Goal: Task Accomplishment & Management: Manage account settings

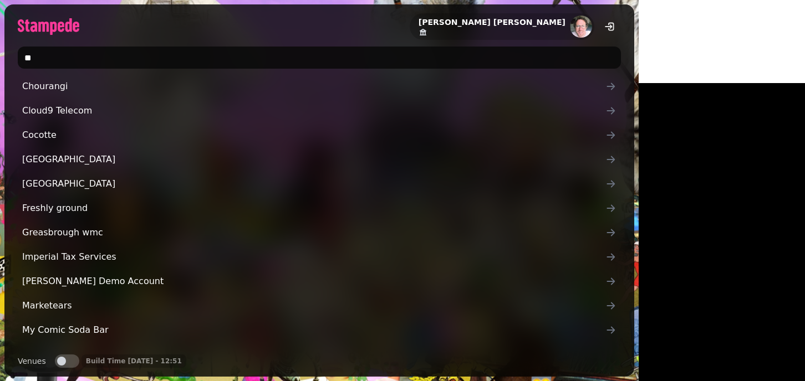
type input "*"
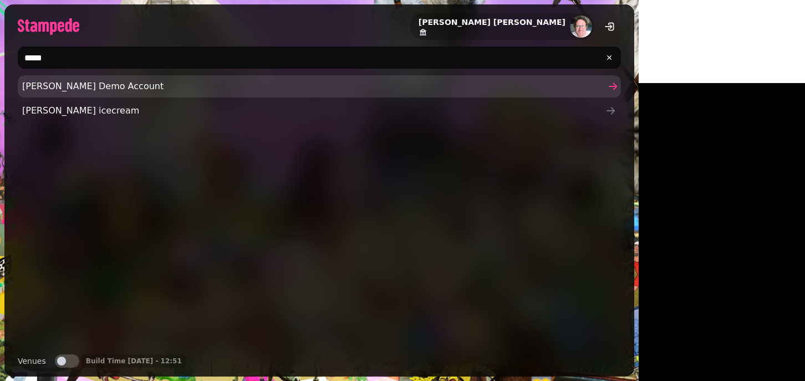
type input "*****"
click at [32, 89] on span "[PERSON_NAME]'s Demo Account" at bounding box center [313, 86] width 583 height 13
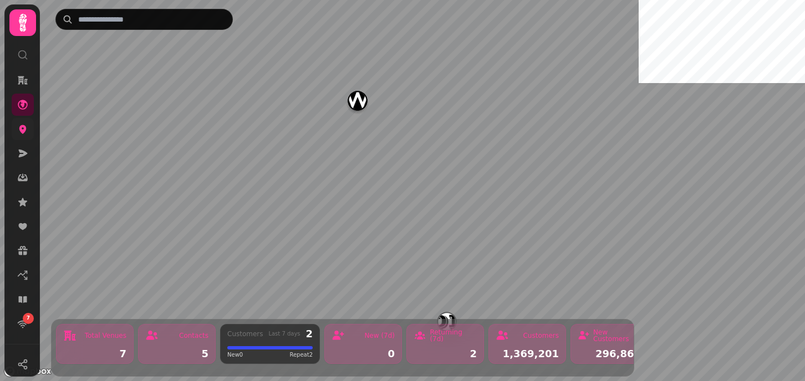
click at [27, 135] on link at bounding box center [23, 129] width 22 height 22
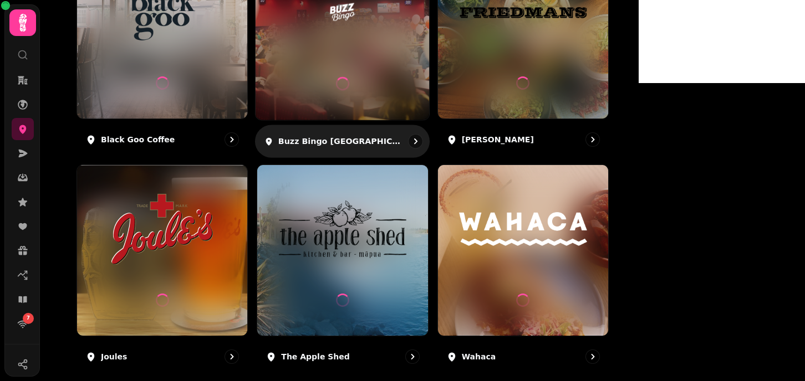
scroll to position [339, 0]
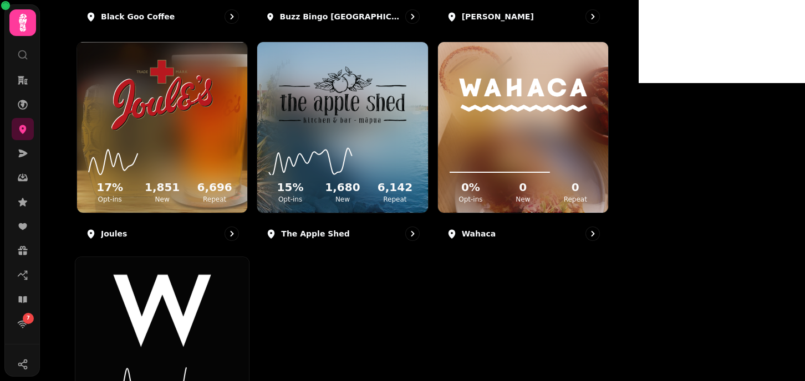
click at [227, 295] on img at bounding box center [162, 311] width 130 height 73
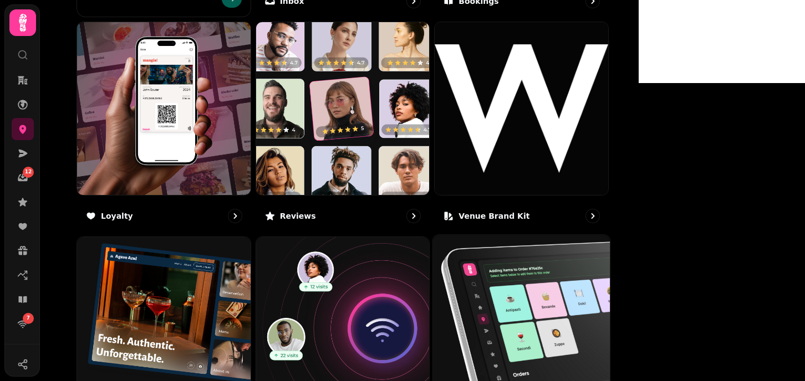
scroll to position [594, 0]
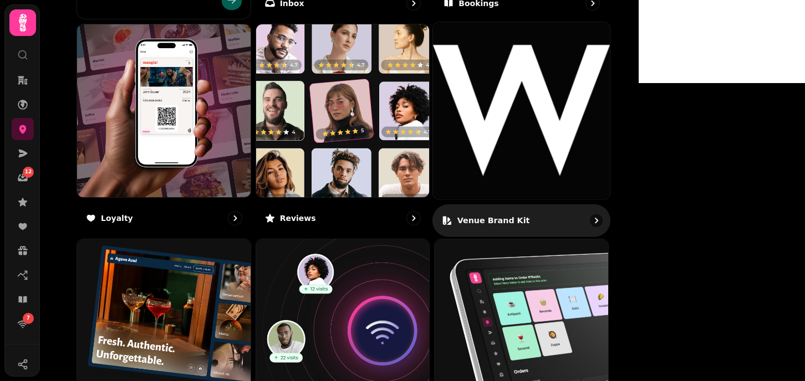
click at [581, 129] on img at bounding box center [521, 110] width 177 height 177
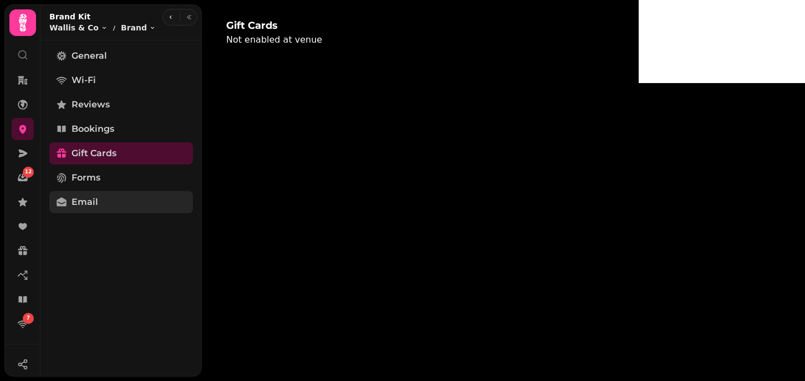
click at [90, 206] on span "Email" at bounding box center [84, 202] width 27 height 13
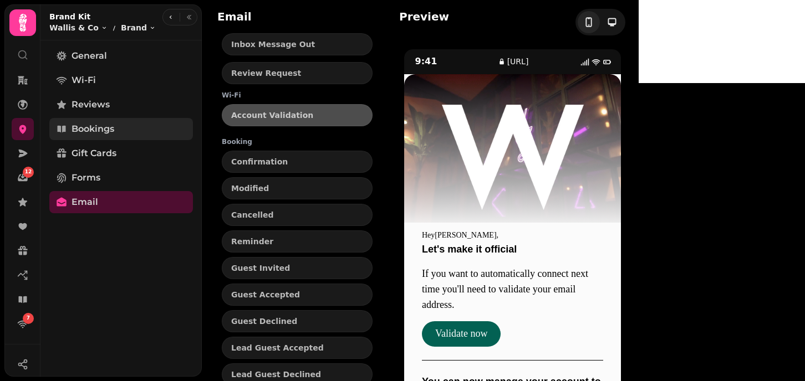
click at [117, 129] on link "Bookings" at bounding box center [121, 129] width 144 height 22
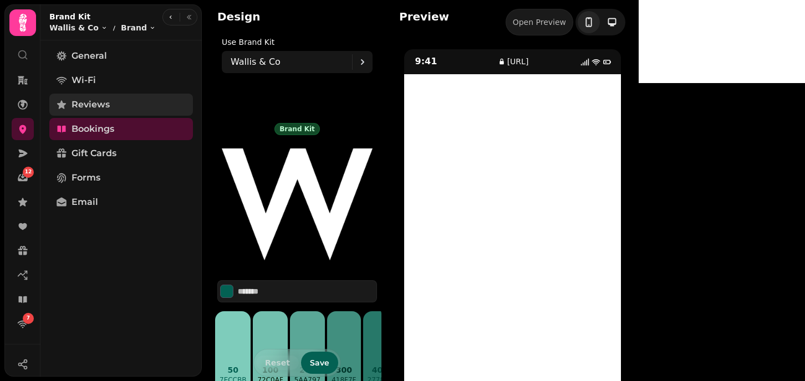
click at [98, 108] on span "Reviews" at bounding box center [90, 104] width 38 height 13
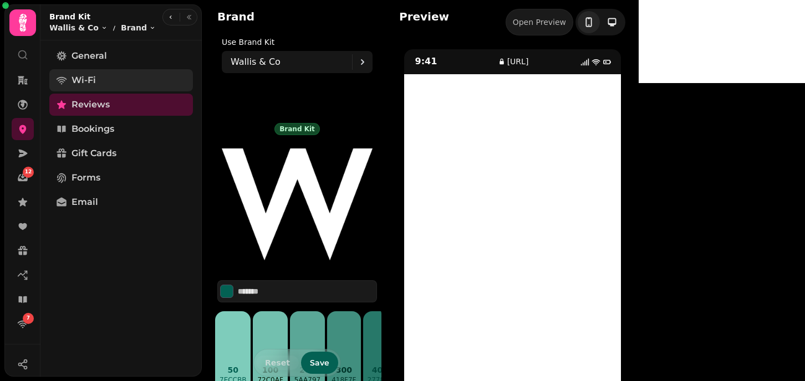
click at [94, 74] on span "Wi-Fi" at bounding box center [83, 80] width 24 height 13
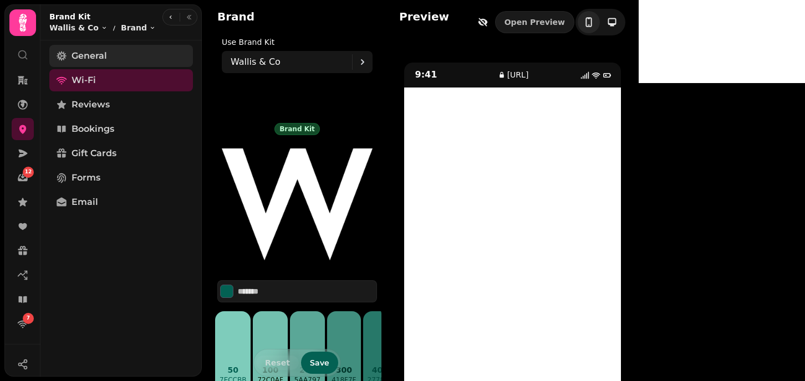
click at [118, 57] on link "General" at bounding box center [121, 56] width 144 height 22
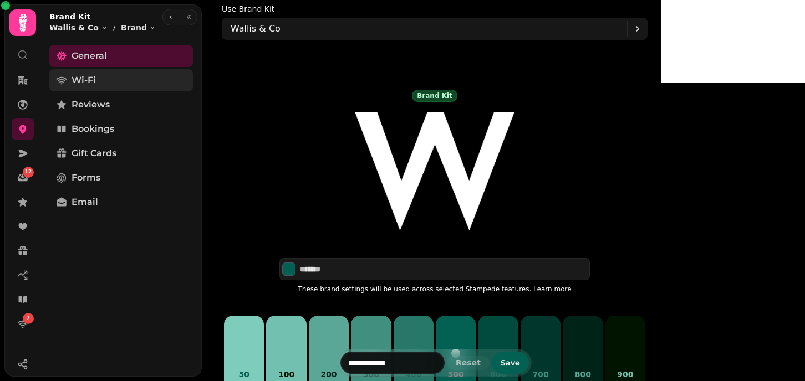
click at [88, 84] on span "Wi-Fi" at bounding box center [83, 80] width 24 height 13
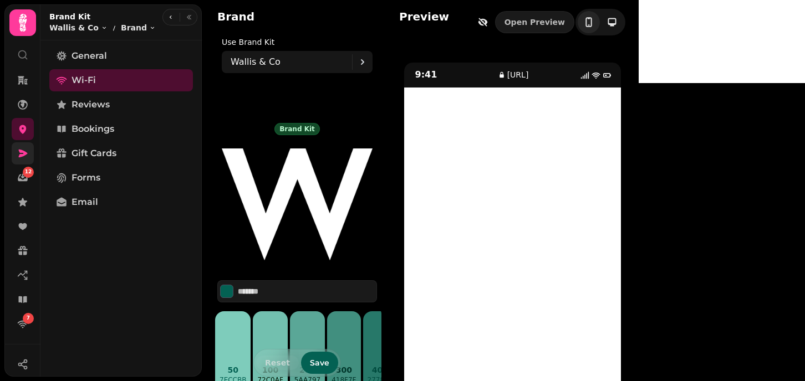
click at [28, 152] on icon at bounding box center [22, 153] width 11 height 11
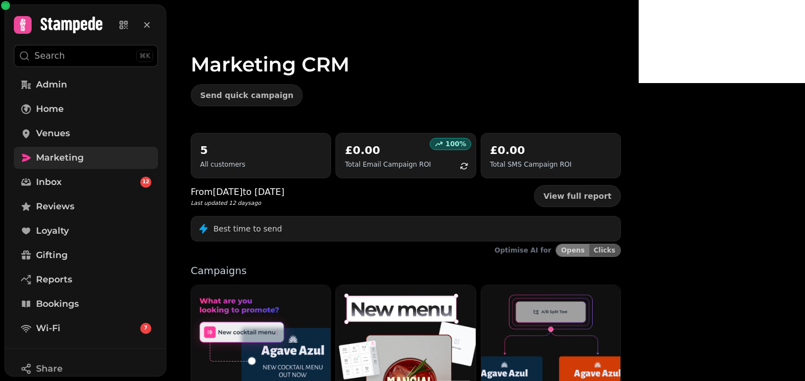
scroll to position [186, 0]
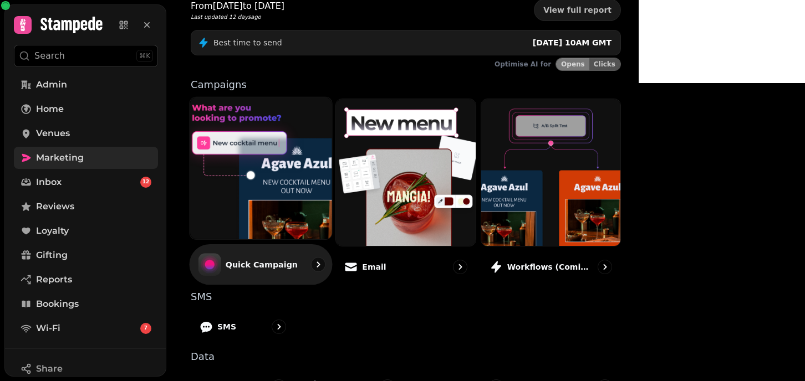
click at [261, 142] on img at bounding box center [261, 168] width 156 height 156
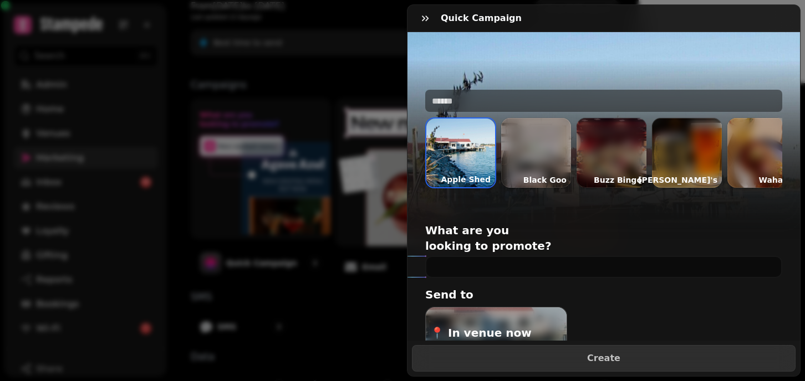
scroll to position [0, 91]
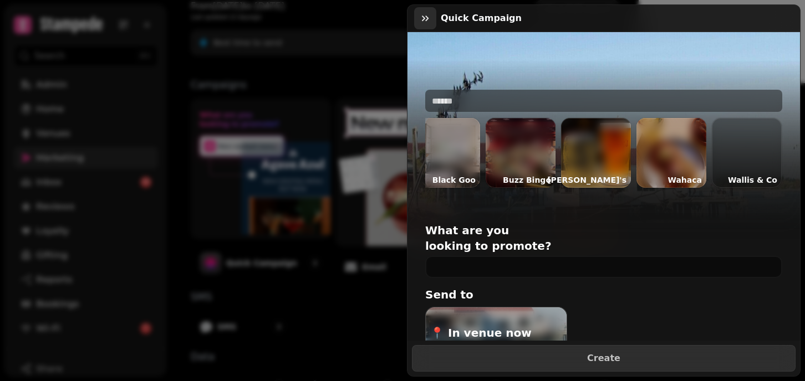
click at [422, 17] on icon "button" at bounding box center [425, 18] width 11 height 11
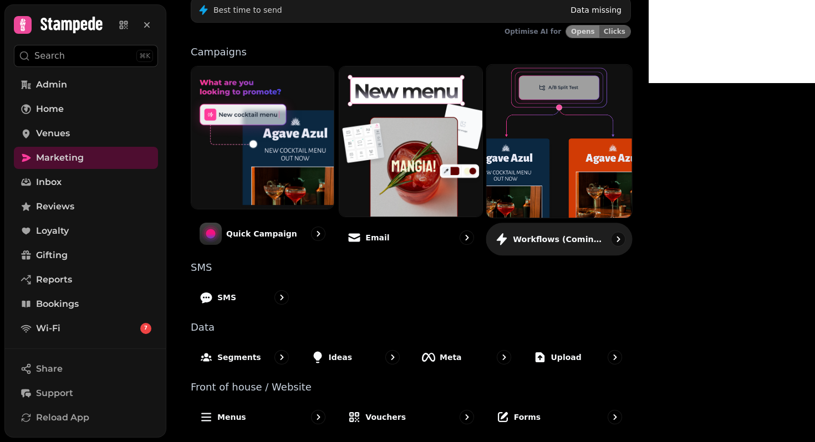
scroll to position [249, 0]
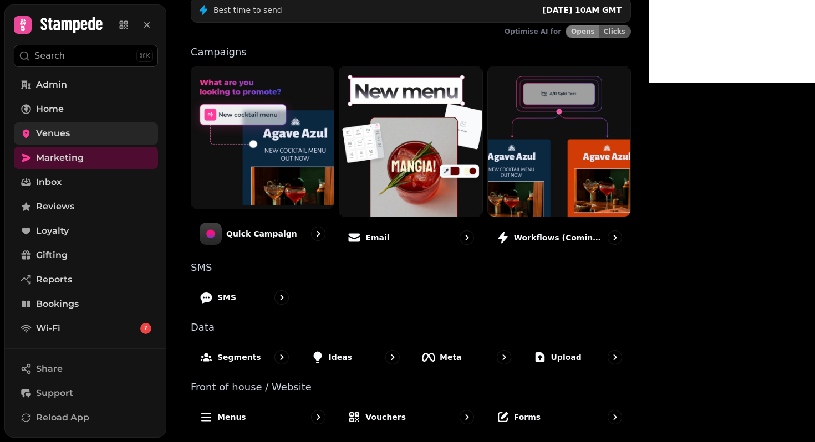
click at [48, 137] on span "Venues" at bounding box center [53, 133] width 34 height 13
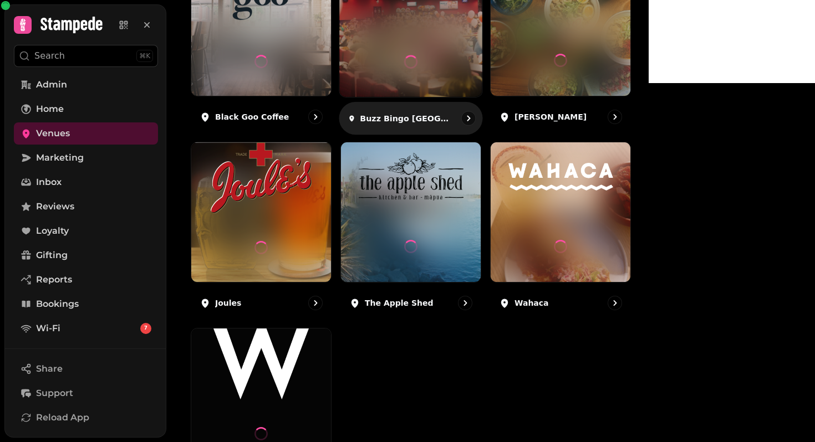
scroll to position [340, 0]
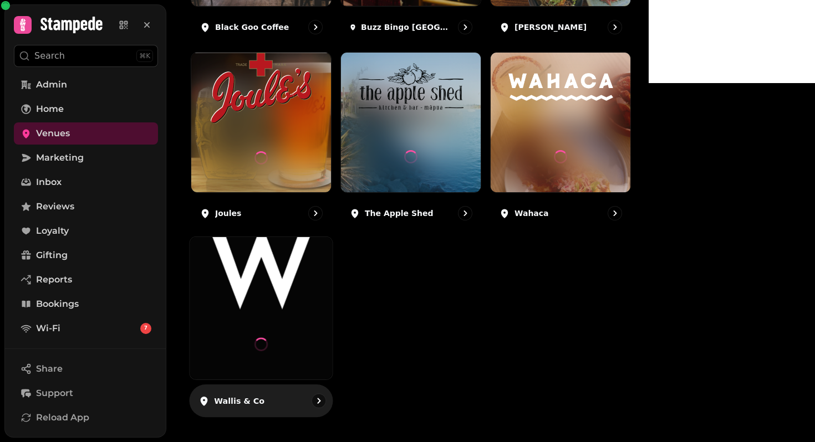
click at [283, 310] on img at bounding box center [261, 273] width 107 height 73
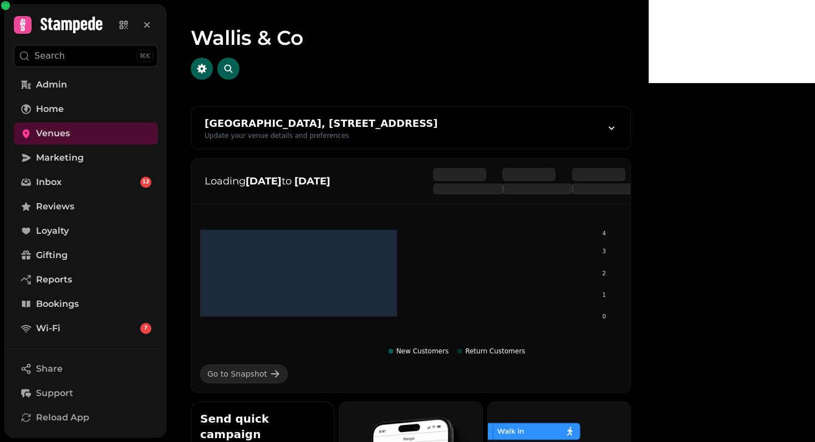
scroll to position [683, 0]
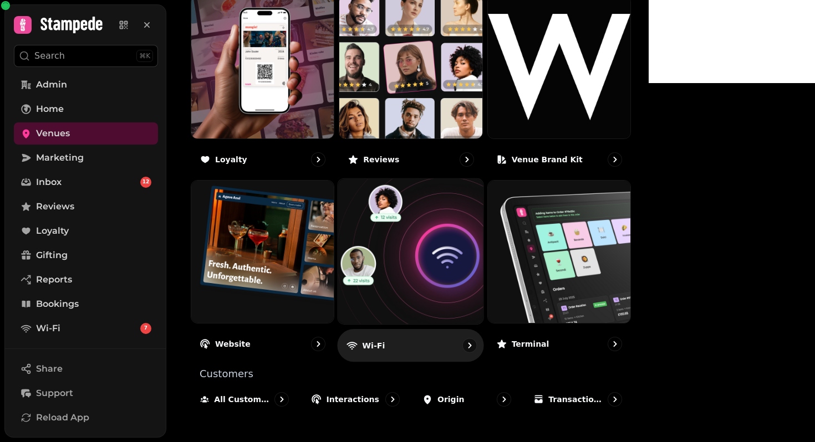
click at [491, 259] on img at bounding box center [411, 251] width 160 height 160
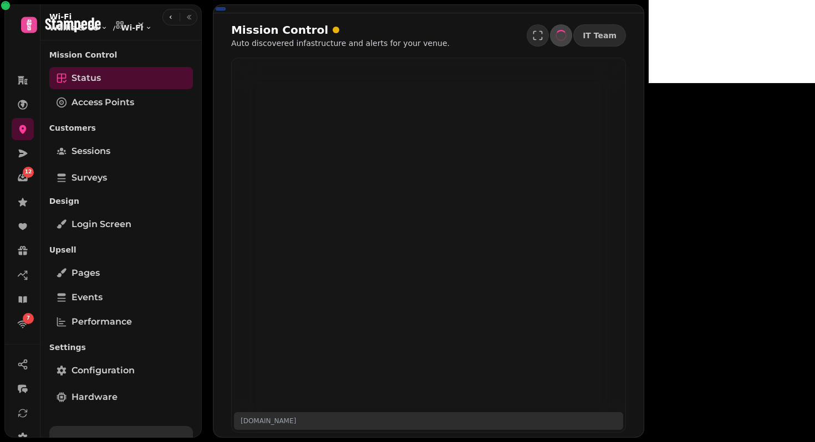
click at [493, 259] on div at bounding box center [429, 245] width 394 height 374
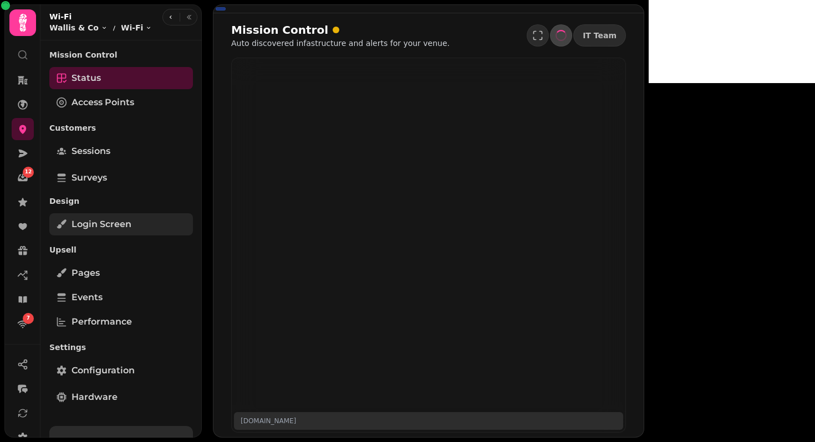
click at [103, 228] on span "Login screen" at bounding box center [101, 224] width 60 height 13
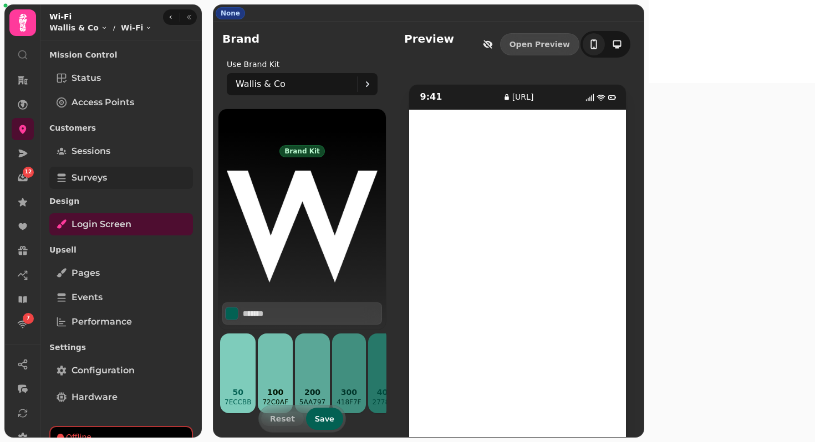
click at [80, 178] on span "Surveys" at bounding box center [88, 177] width 35 height 13
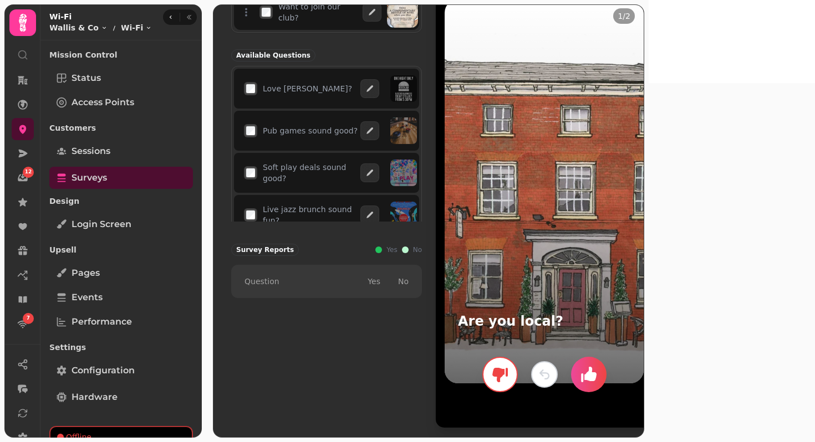
scroll to position [124, 0]
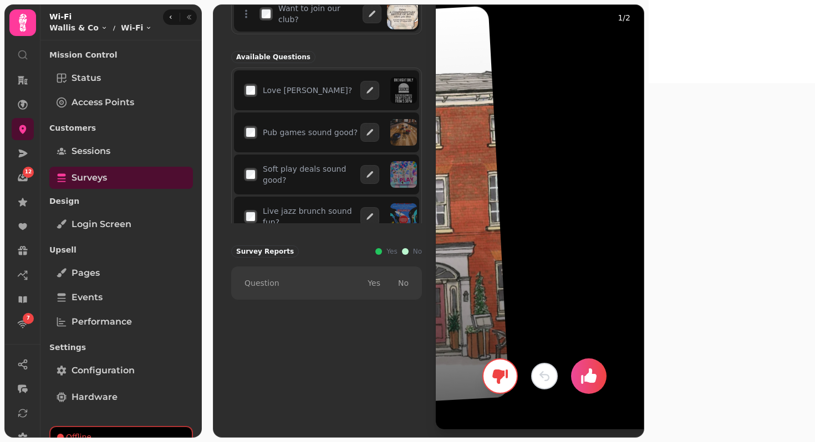
drag, startPoint x: 628, startPoint y: 218, endPoint x: 391, endPoint y: 244, distance: 238.1
click at [391, 244] on div "Are you local? Want to join our club? Available Questions Love Berenjak? Pub ga…" at bounding box center [428, 194] width 395 height 472
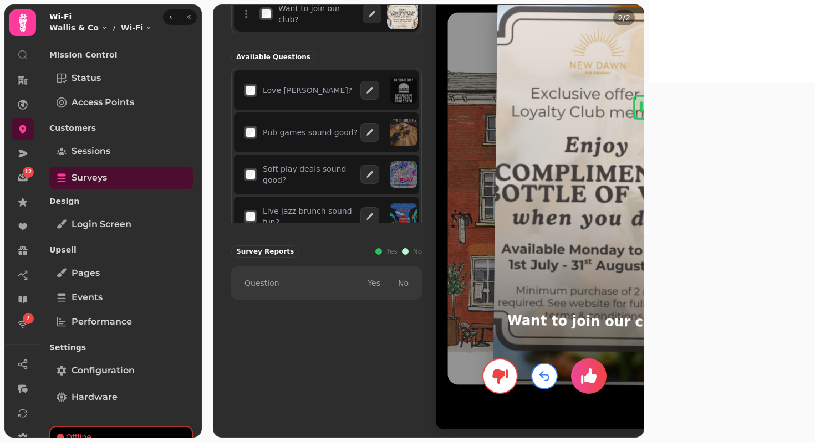
drag, startPoint x: 659, startPoint y: 209, endPoint x: 814, endPoint y: 239, distance: 158.2
click at [804, 239] on body "12 7 None Survey A list of questions about your organization that can be includ…" at bounding box center [407, 221] width 815 height 442
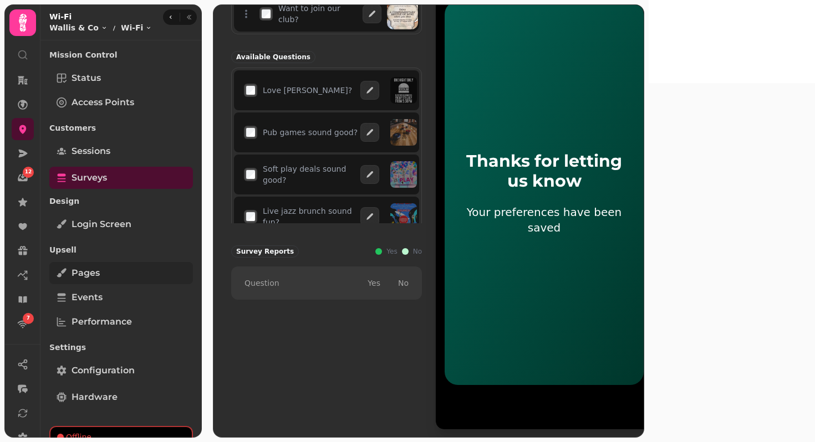
click at [103, 273] on link "Pages" at bounding box center [121, 273] width 144 height 22
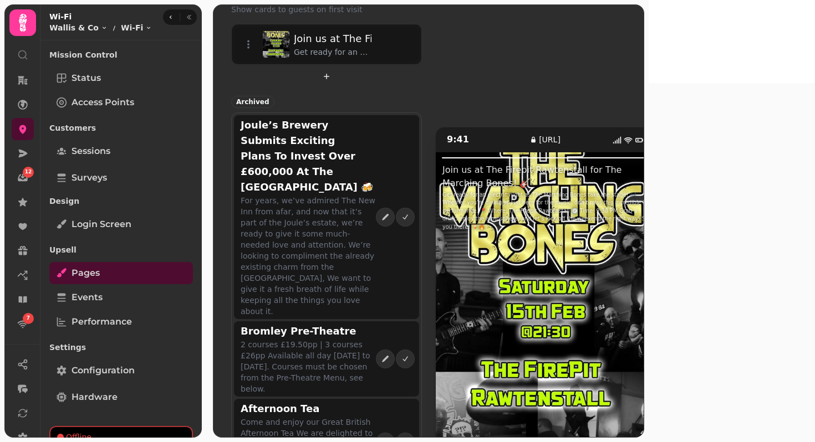
scroll to position [114, 0]
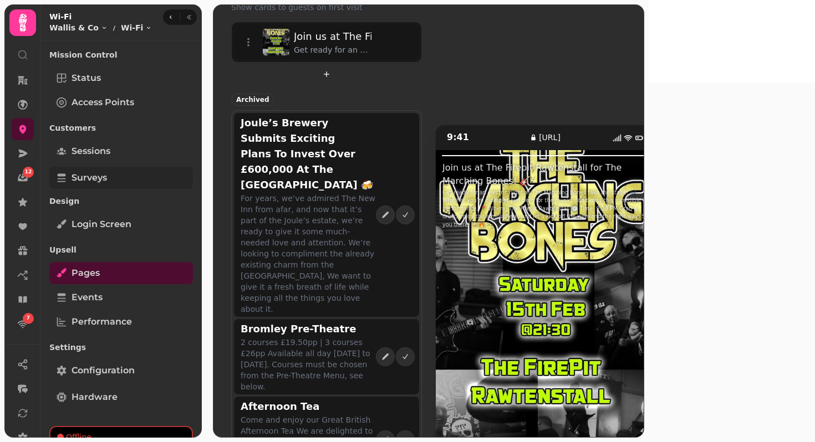
click at [91, 173] on span "Surveys" at bounding box center [88, 177] width 35 height 13
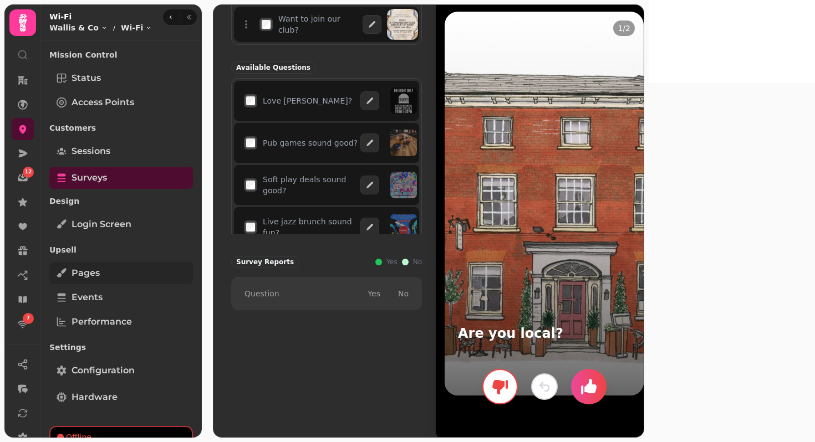
click at [85, 273] on span "Pages" at bounding box center [85, 273] width 28 height 13
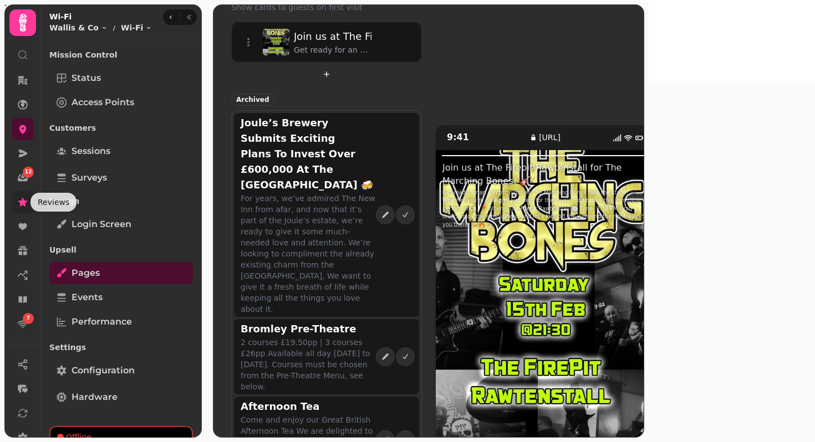
click at [23, 206] on icon at bounding box center [22, 202] width 11 height 11
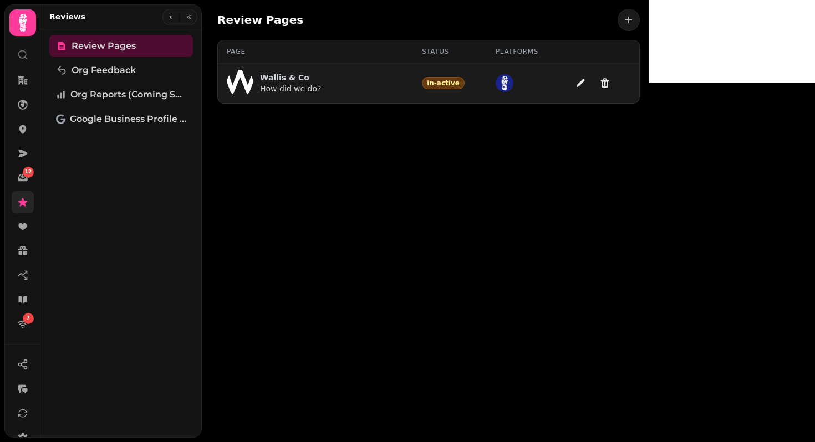
click at [278, 77] on p "Wallis & Co" at bounding box center [291, 77] width 62 height 11
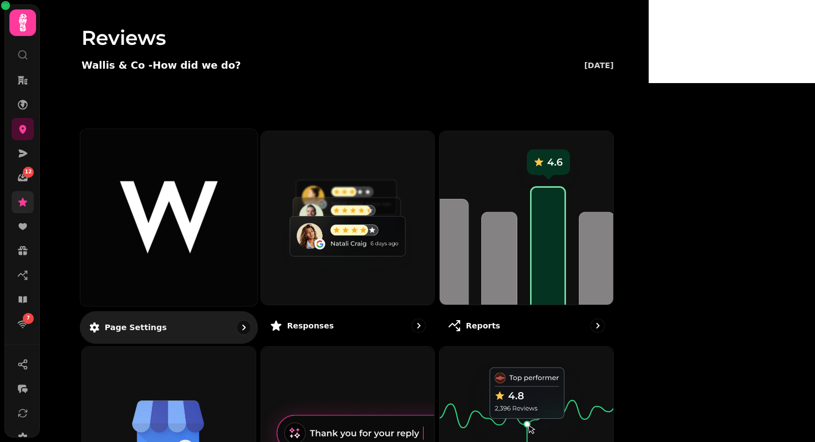
click at [248, 260] on div at bounding box center [168, 217] width 177 height 177
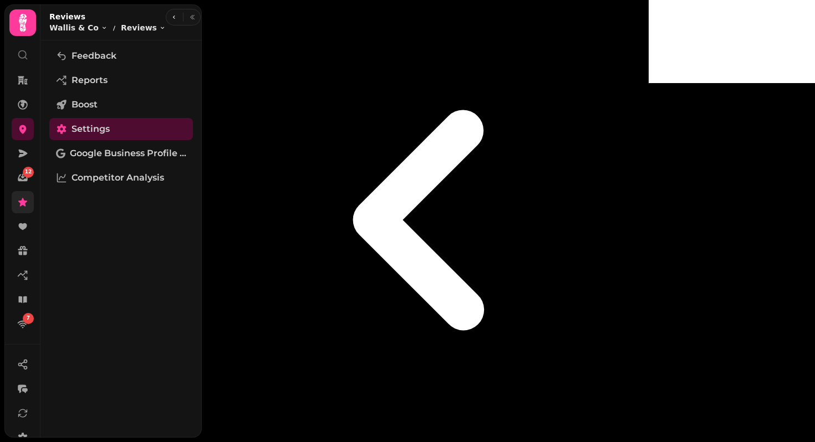
scroll to position [82, 0]
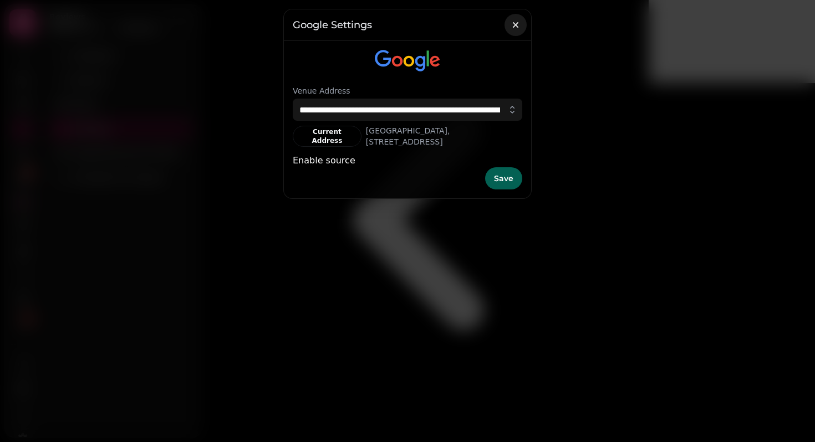
click at [515, 23] on icon "button" at bounding box center [515, 24] width 11 height 11
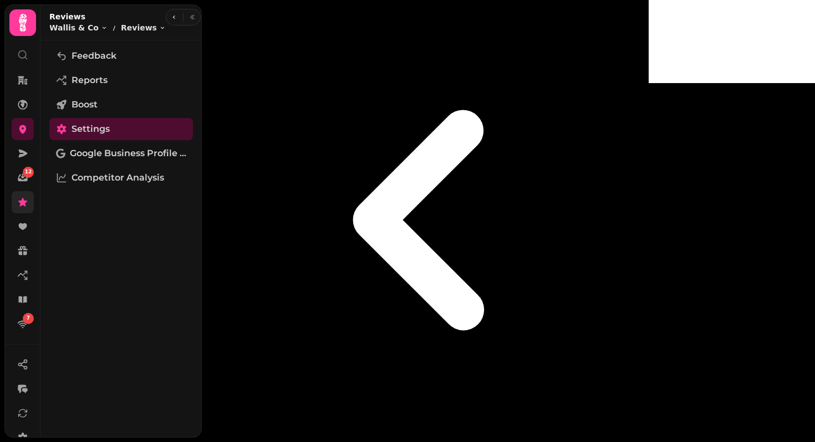
scroll to position [120, 0]
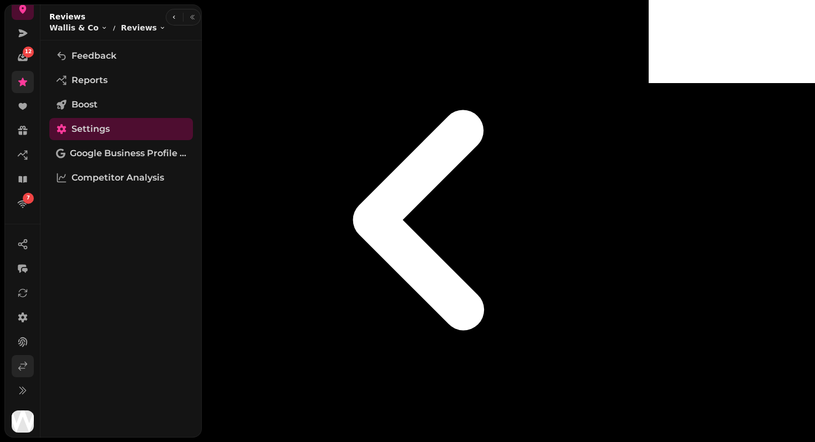
click at [19, 368] on icon at bounding box center [23, 366] width 8 height 8
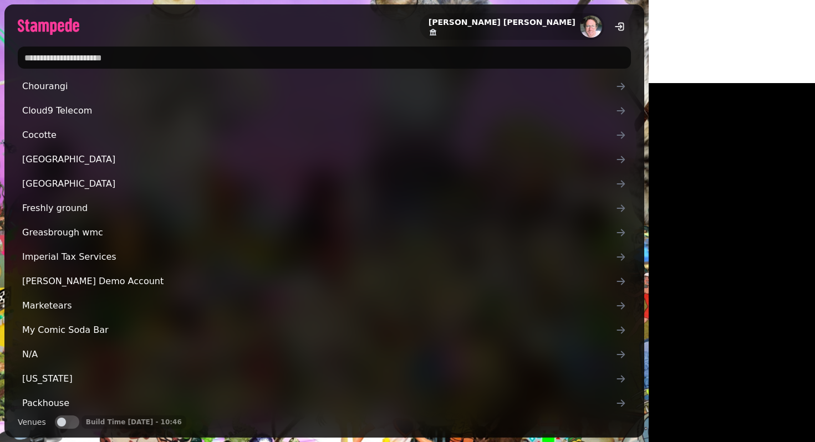
click at [136, 58] on input "text" at bounding box center [324, 58] width 613 height 22
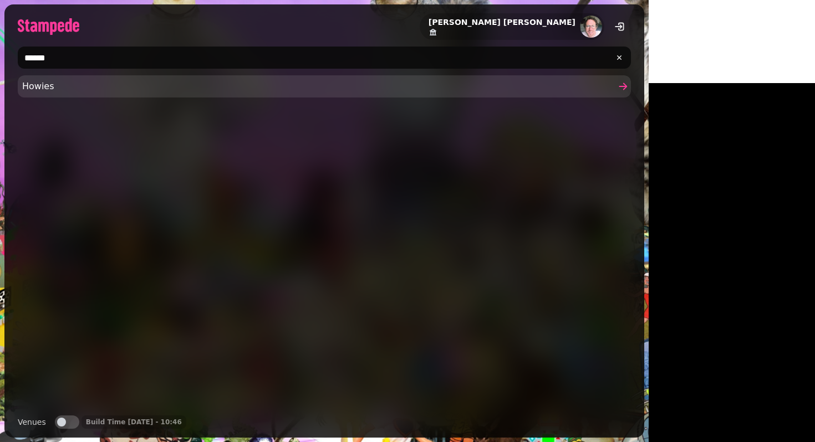
type input "******"
click at [44, 88] on span "Howies" at bounding box center [318, 86] width 593 height 13
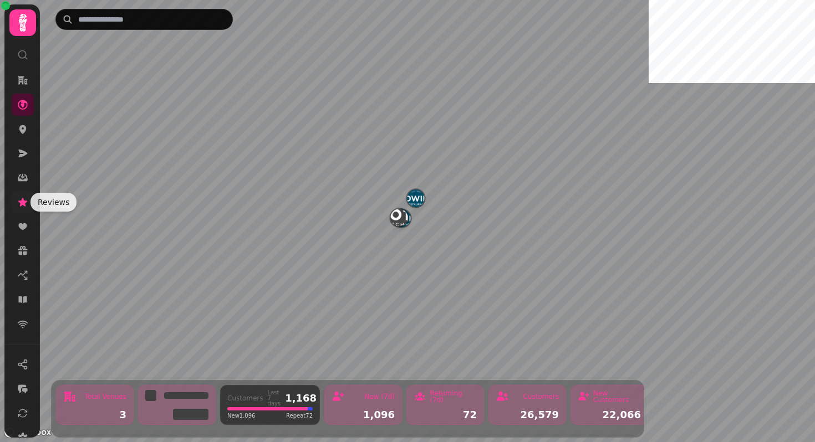
click at [24, 203] on icon at bounding box center [22, 202] width 9 height 8
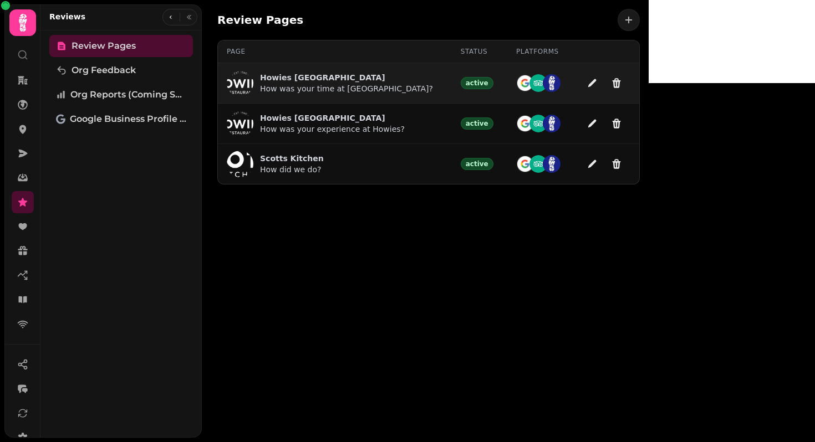
click at [343, 74] on p "Howies Waterloo Place" at bounding box center [346, 77] width 173 height 11
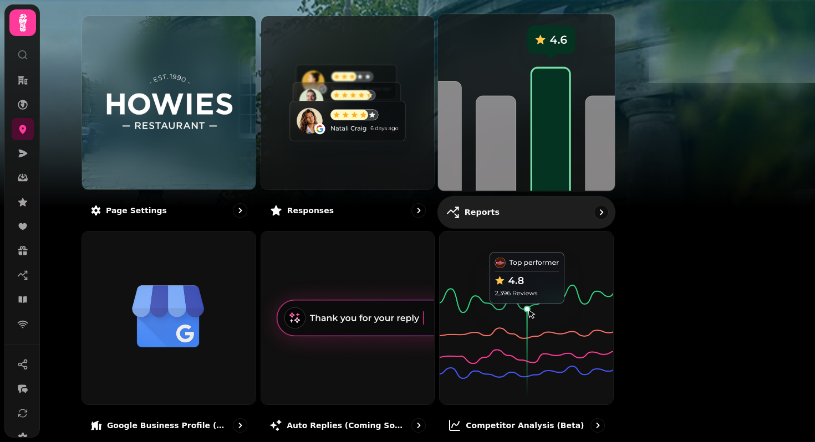
scroll to position [124, 0]
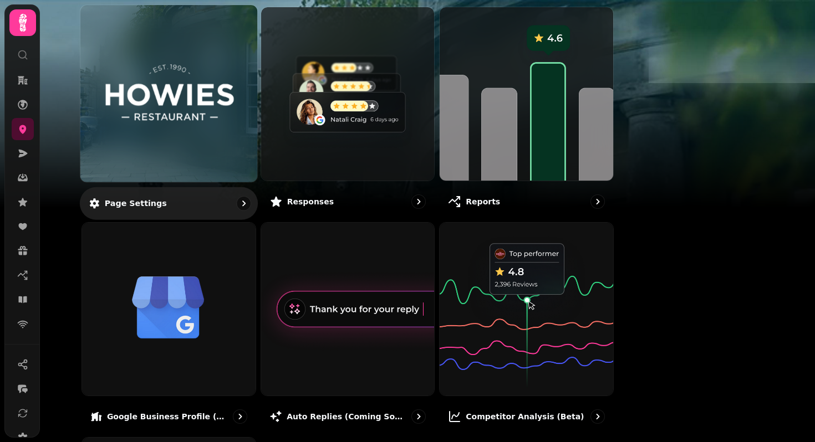
click at [219, 106] on img at bounding box center [169, 93] width 132 height 73
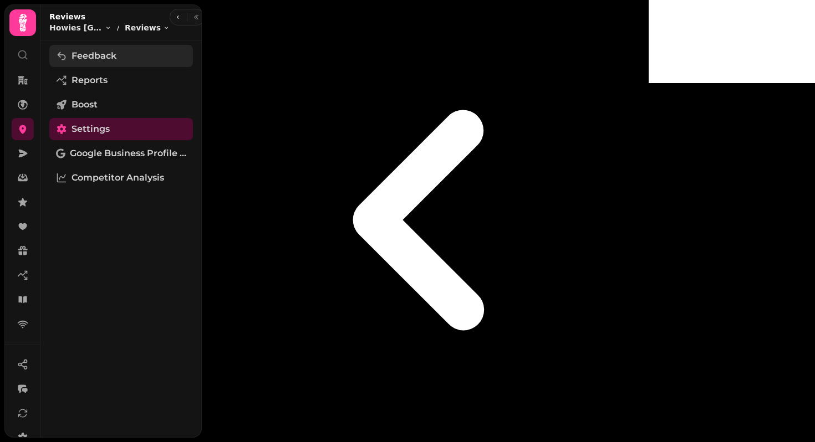
click at [86, 50] on span "Feedback" at bounding box center [93, 55] width 45 height 13
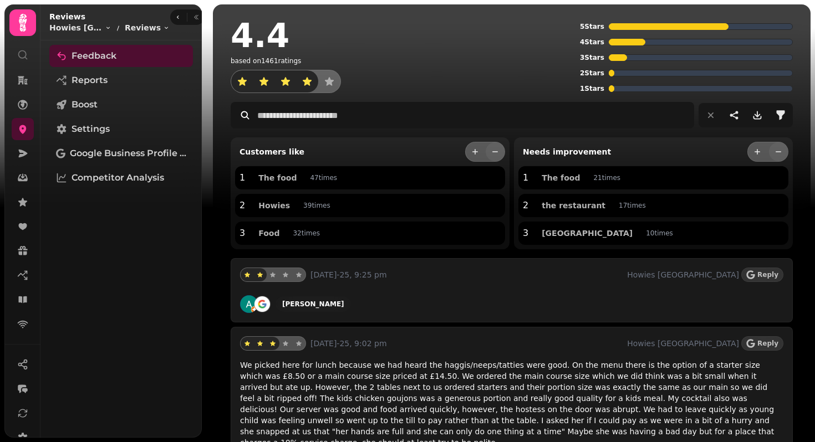
scroll to position [45, 0]
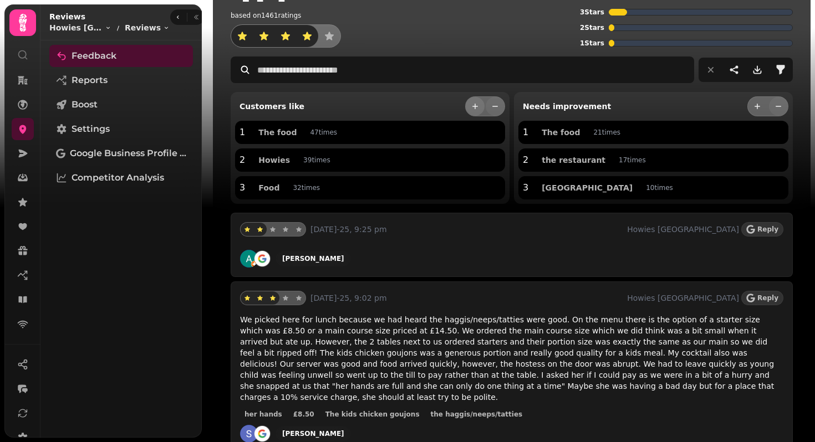
click at [476, 105] on icon "more" at bounding box center [475, 106] width 9 height 9
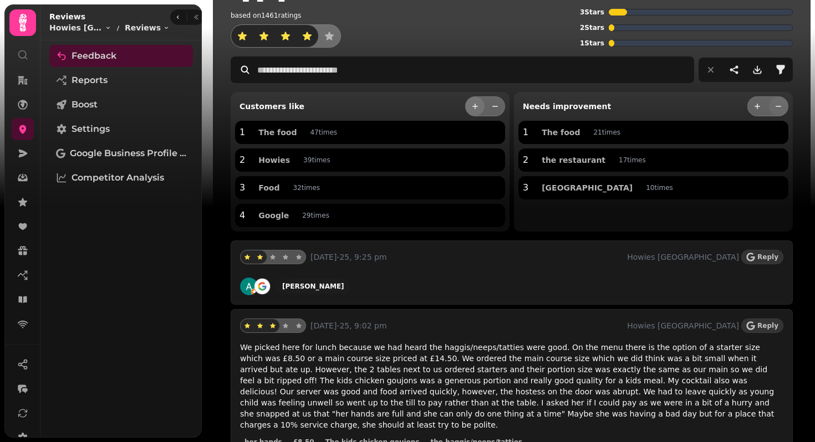
click at [476, 105] on icon "more" at bounding box center [475, 106] width 9 height 9
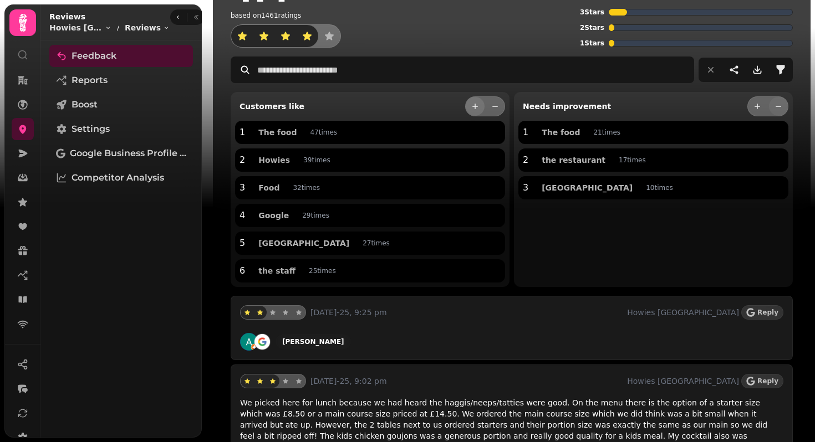
click at [476, 105] on icon "more" at bounding box center [475, 106] width 9 height 9
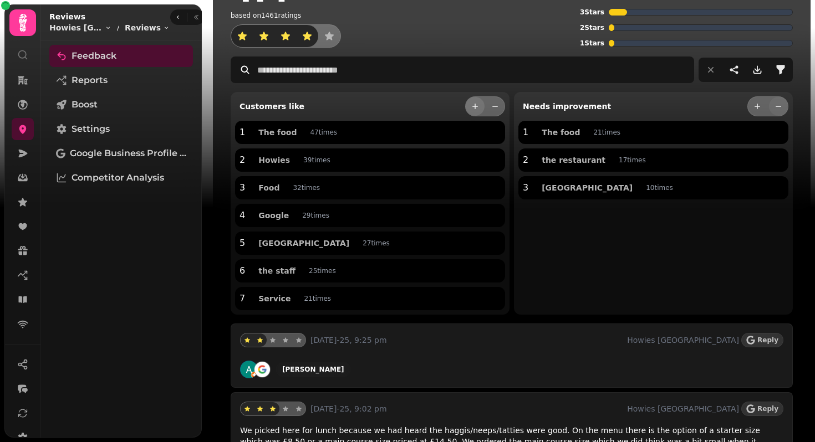
click at [476, 105] on icon "more" at bounding box center [475, 106] width 9 height 9
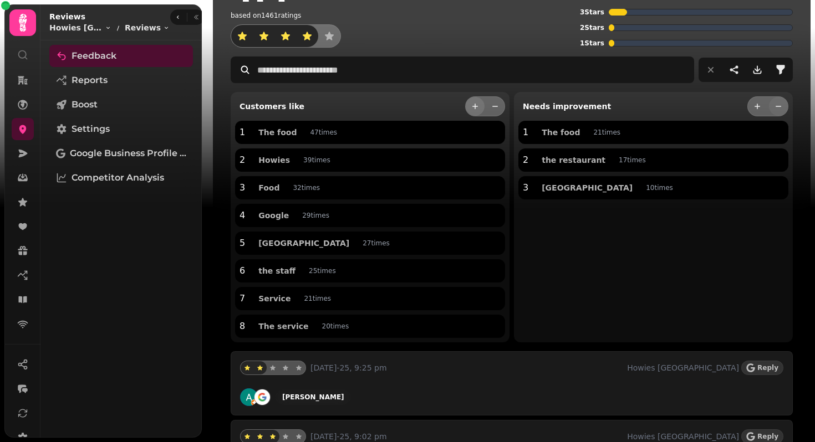
click at [476, 105] on icon "more" at bounding box center [475, 106] width 9 height 9
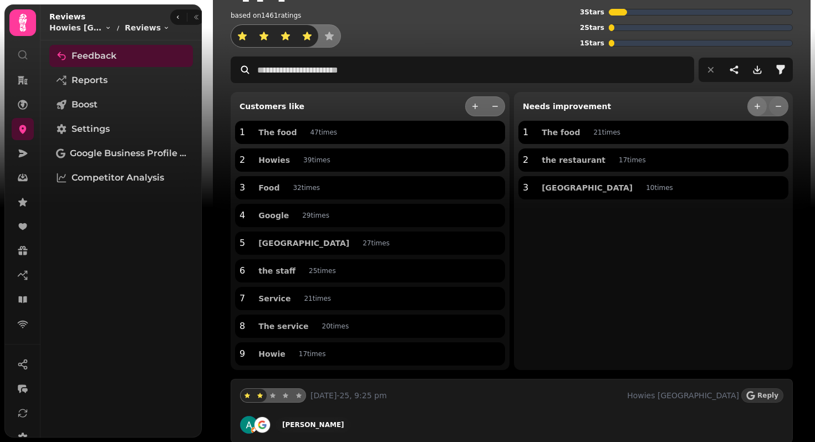
click at [755, 105] on icon "more" at bounding box center [757, 106] width 9 height 9
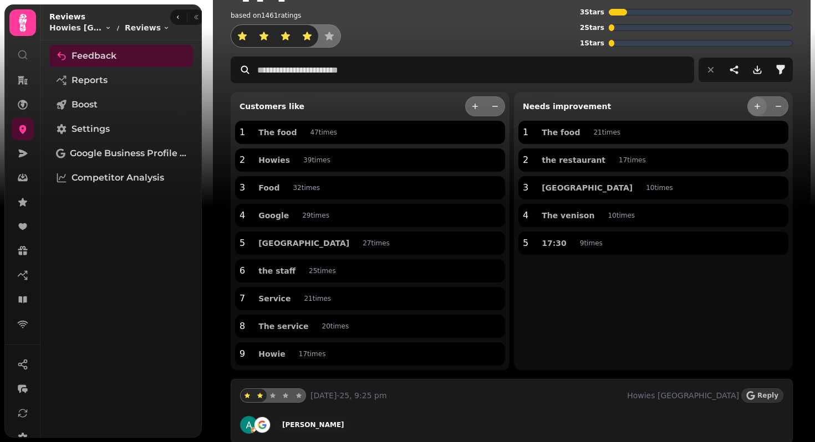
click at [755, 105] on icon "more" at bounding box center [757, 106] width 9 height 9
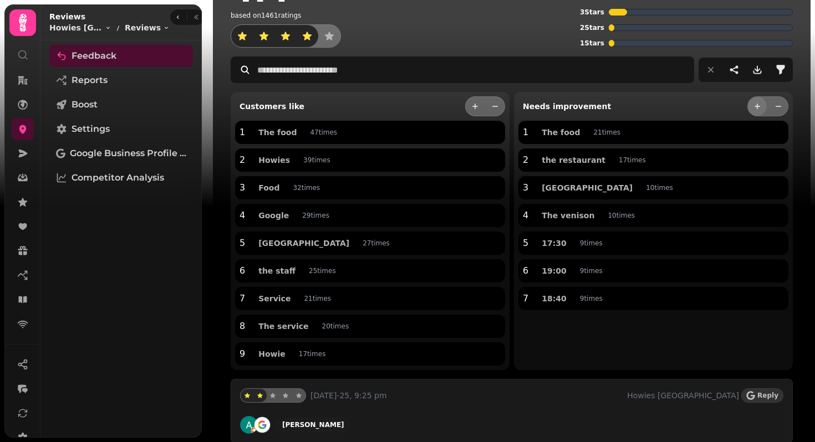
click at [755, 105] on icon "more" at bounding box center [757, 106] width 9 height 9
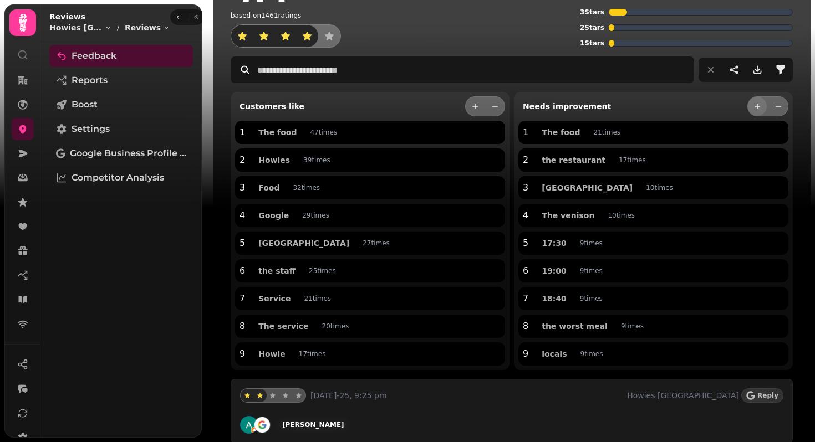
click at [755, 105] on icon "more" at bounding box center [757, 106] width 9 height 9
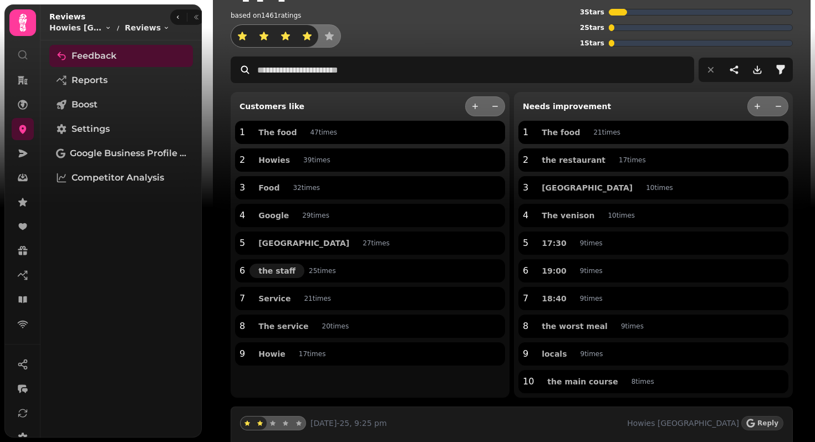
click at [276, 274] on span "the staff" at bounding box center [276, 271] width 37 height 8
type input "*********"
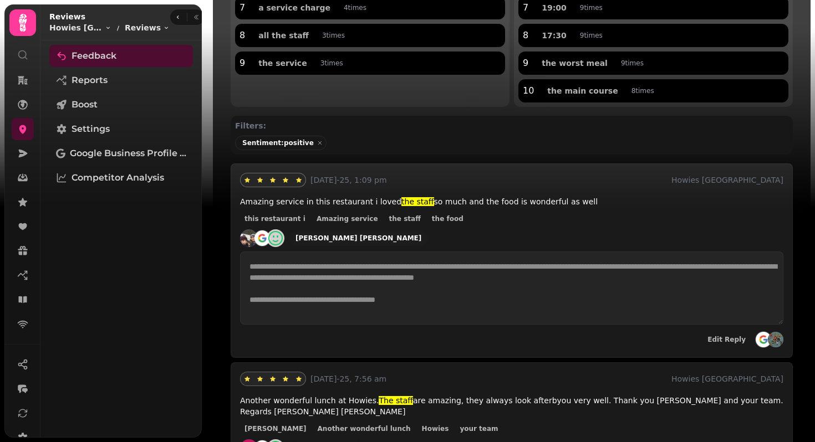
scroll to position [319, 0]
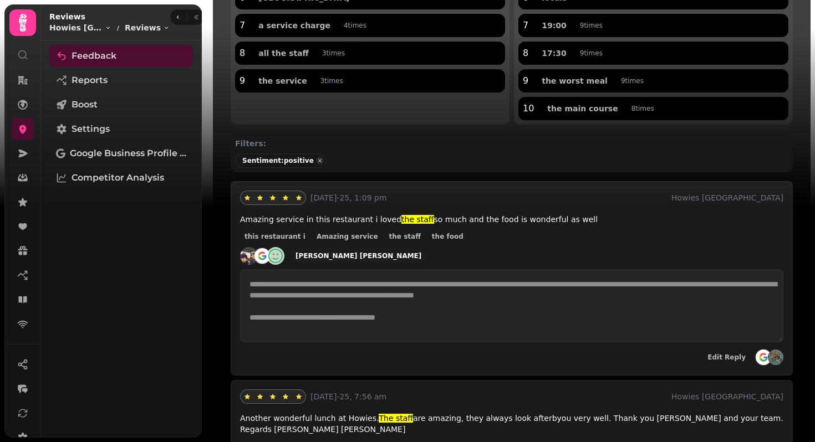
click at [314, 158] on span "button" at bounding box center [320, 161] width 12 height 12
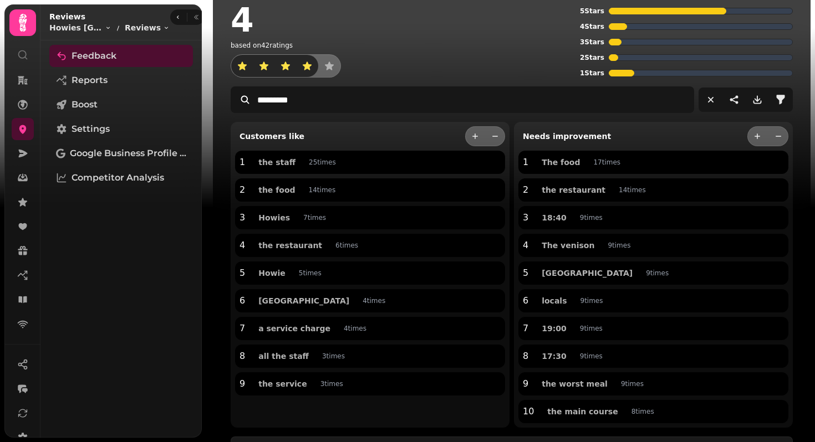
scroll to position [12, 0]
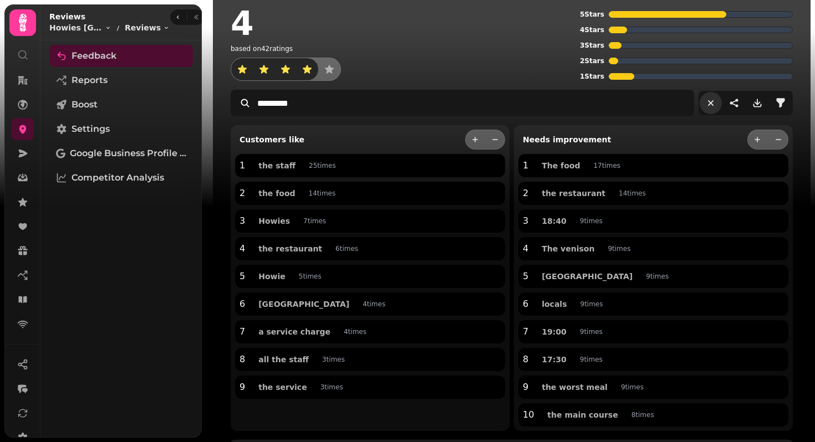
click at [709, 104] on icon "reset filters" at bounding box center [710, 103] width 11 height 11
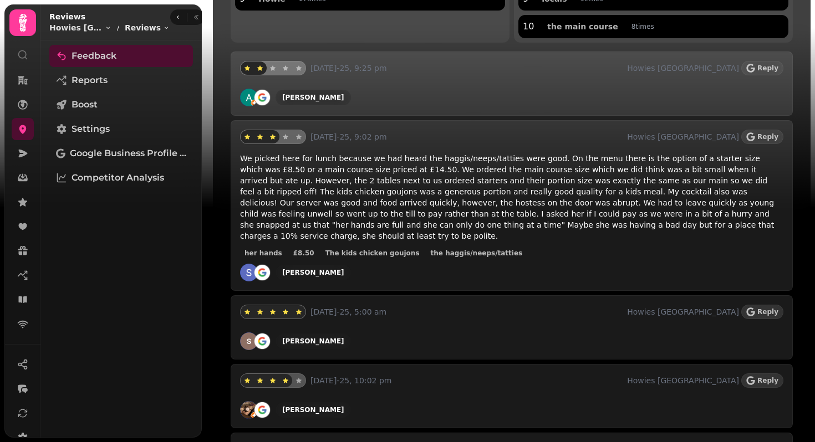
scroll to position [416, 0]
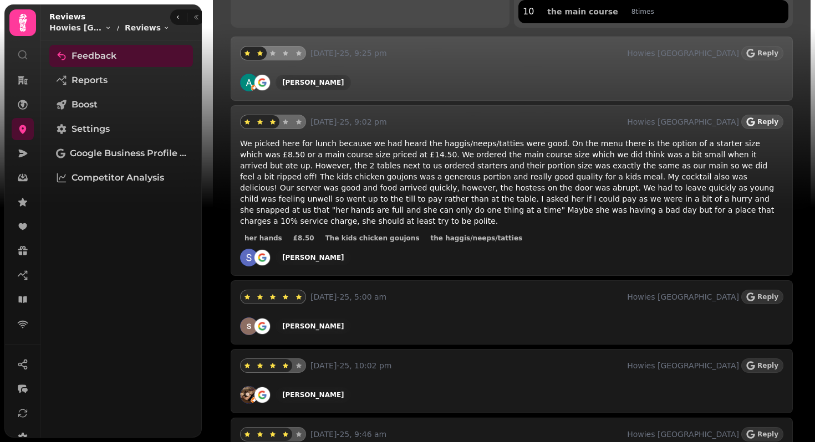
click at [759, 122] on button "Reply" at bounding box center [762, 122] width 42 height 14
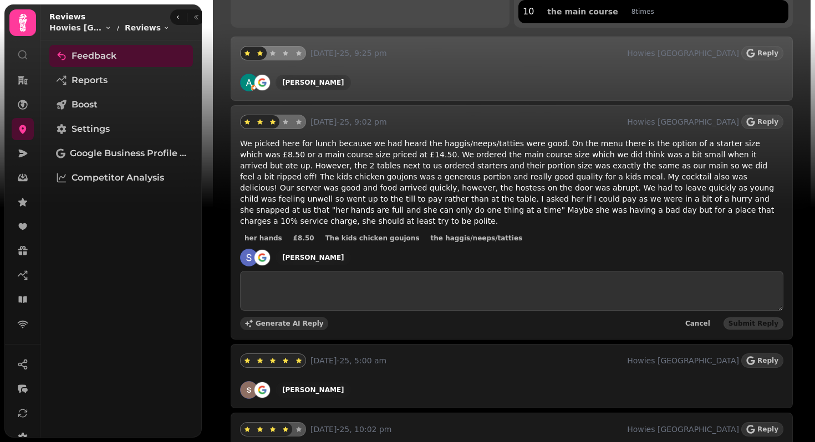
click at [279, 317] on button "Generate AI Reply" at bounding box center [284, 323] width 88 height 13
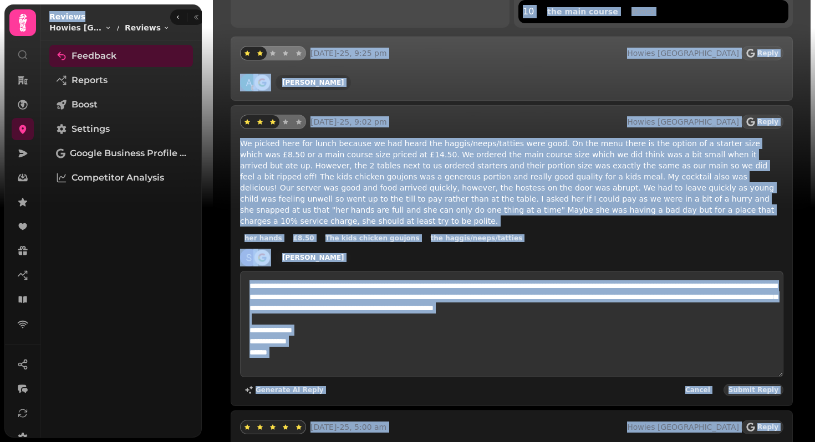
drag, startPoint x: 135, startPoint y: 13, endPoint x: 273, endPoint y: 8, distance: 138.1
click at [273, 8] on body "4.4 based on 1461 ratings 5 Stars 4 Stars 3 Stars 2 Stars 1 Stars Customers lik…" at bounding box center [407, 221] width 815 height 442
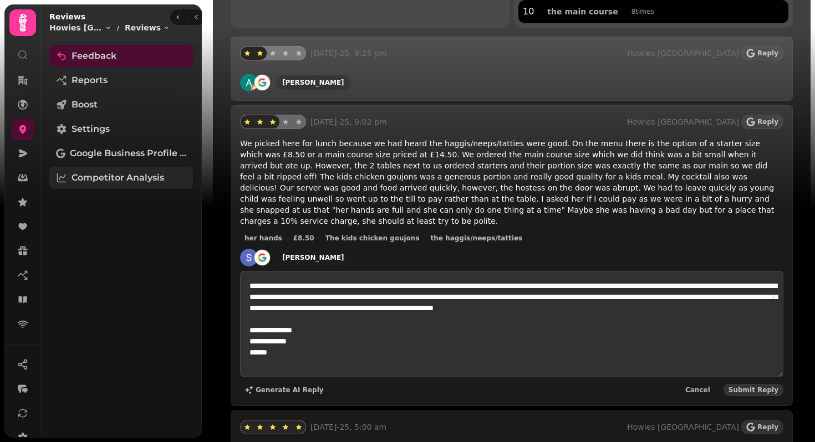
click at [130, 175] on span "Competitor Analysis" at bounding box center [117, 177] width 93 height 13
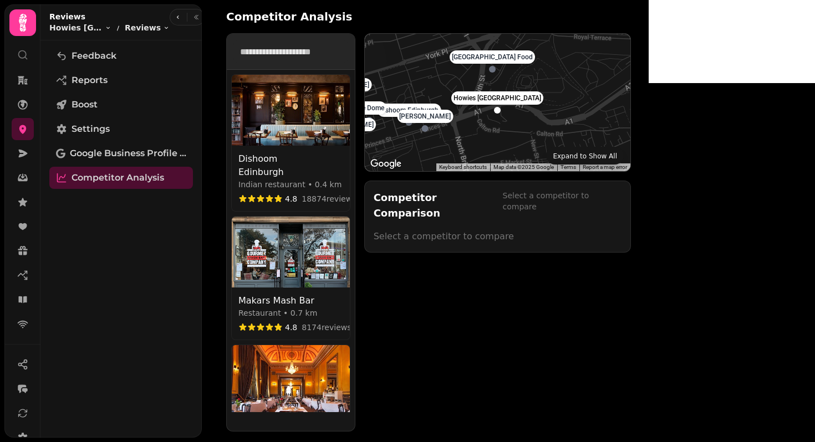
click at [298, 53] on input "text" at bounding box center [290, 51] width 115 height 22
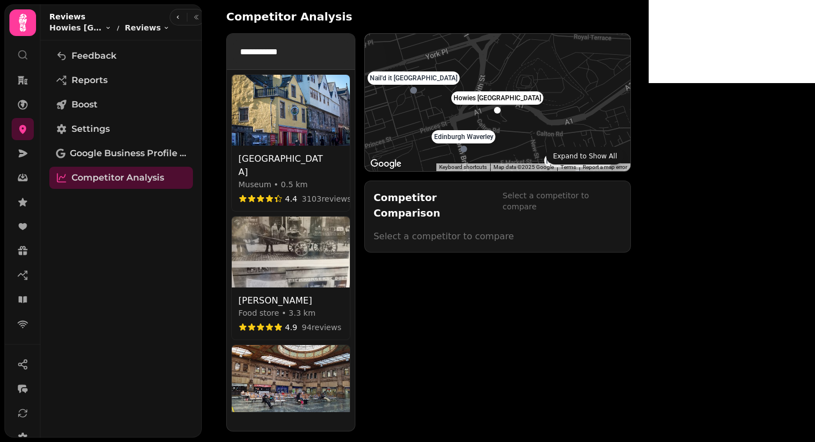
type input "**********"
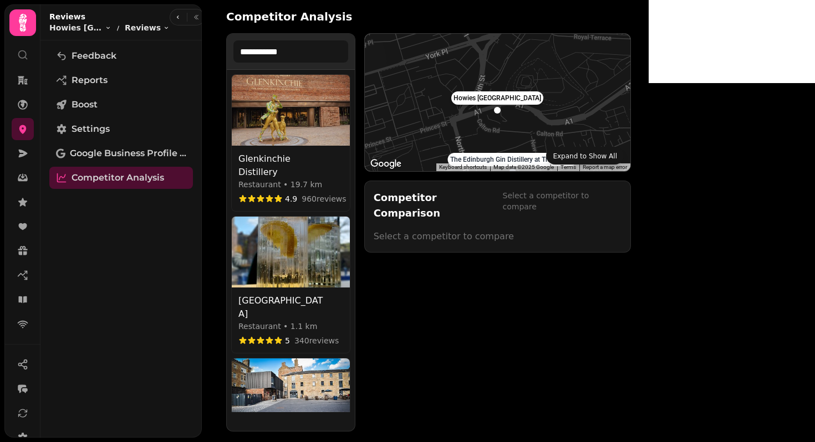
click at [311, 108] on img at bounding box center [291, 110] width 118 height 71
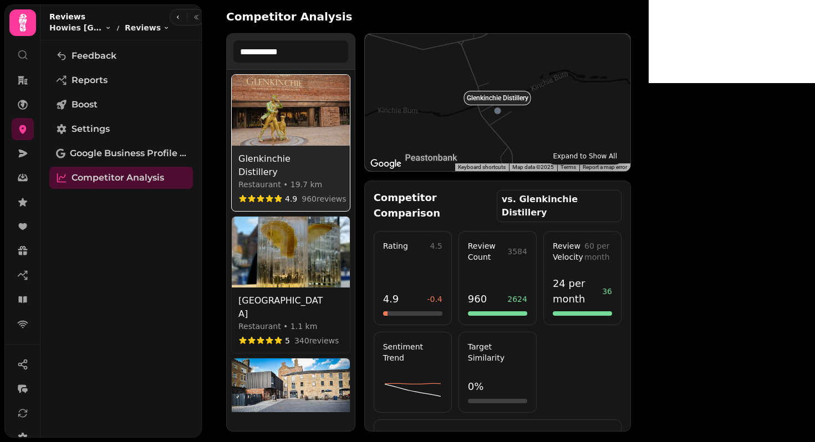
scroll to position [47, 0]
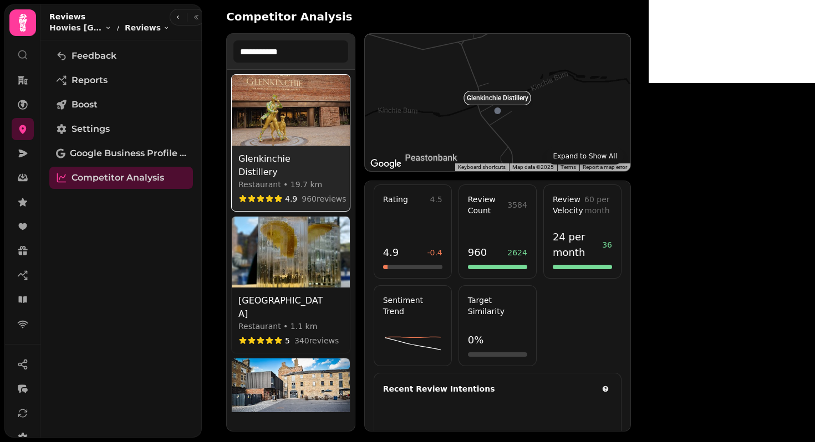
select select "********"
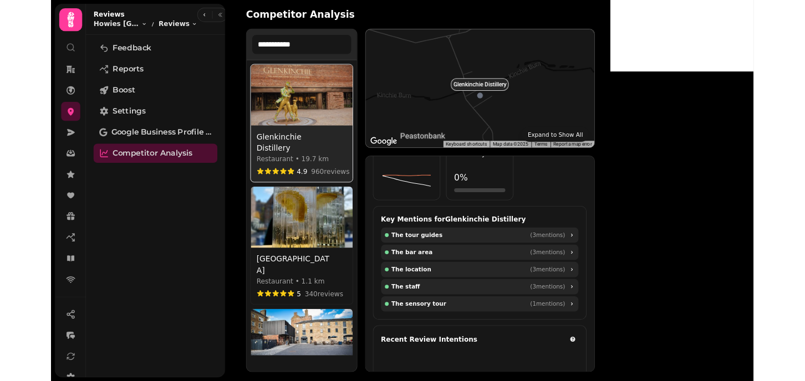
scroll to position [338, 0]
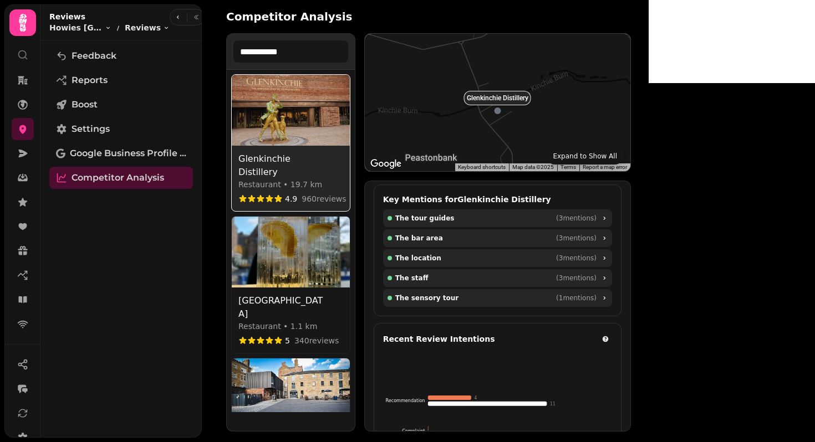
click at [546, 19] on div "Competitor Analysis" at bounding box center [428, 17] width 405 height 16
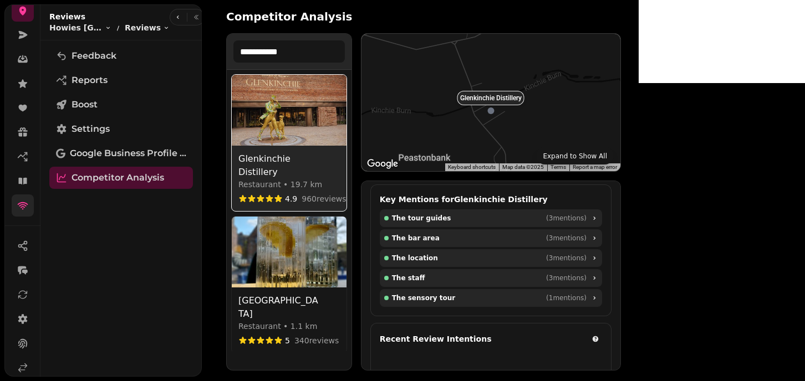
scroll to position [181, 0]
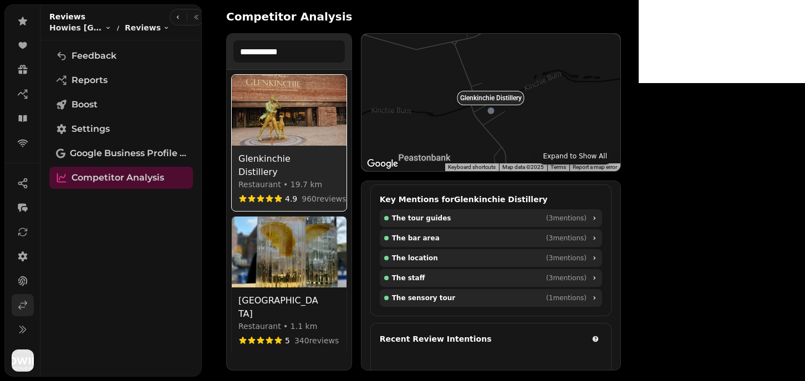
click at [25, 302] on icon at bounding box center [23, 306] width 8 height 8
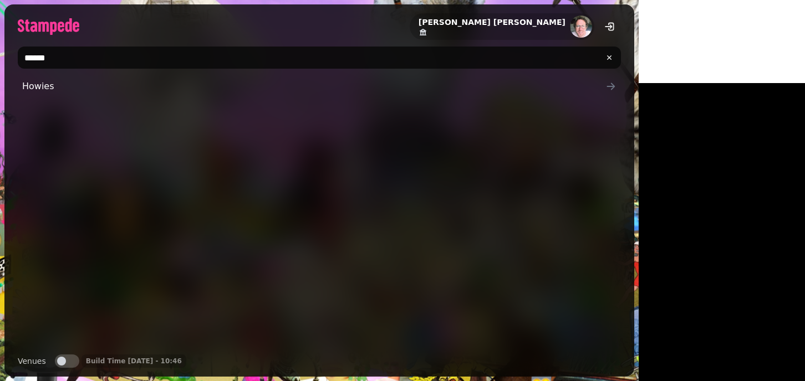
click at [149, 60] on input "******" at bounding box center [319, 58] width 603 height 22
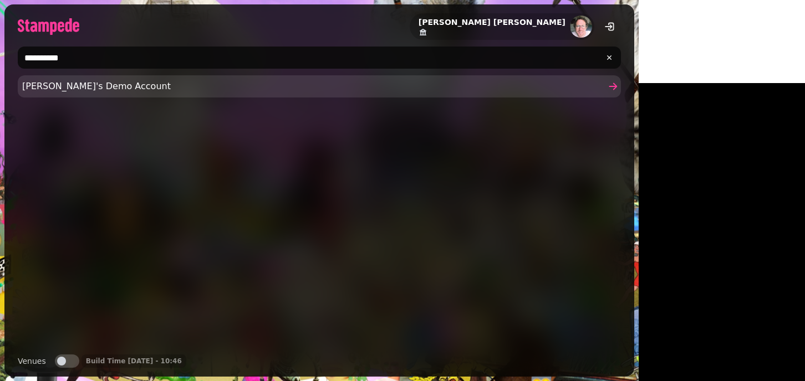
type input "**********"
click at [55, 90] on span "Joe's Demo Account" at bounding box center [313, 86] width 583 height 13
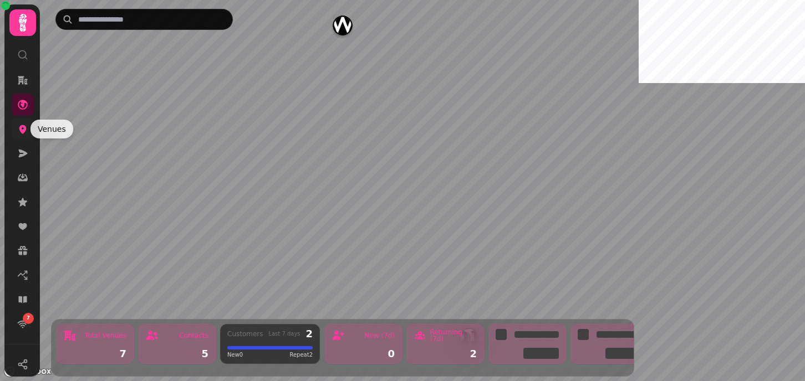
click at [23, 131] on icon at bounding box center [22, 129] width 7 height 9
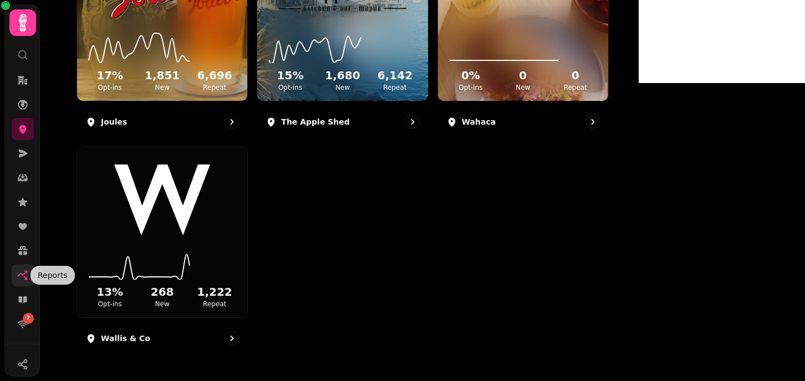
scroll to position [150, 0]
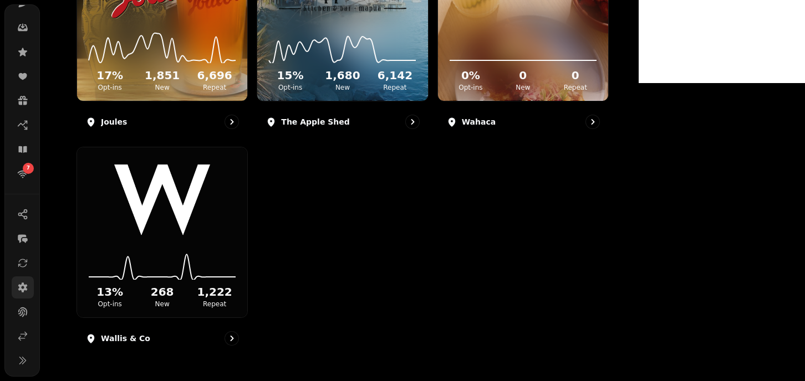
click at [23, 290] on icon at bounding box center [22, 288] width 9 height 10
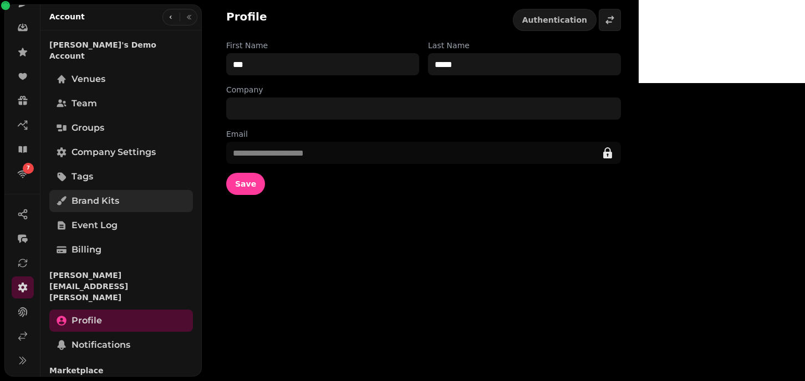
click at [103, 195] on span "Brand Kits" at bounding box center [95, 201] width 48 height 13
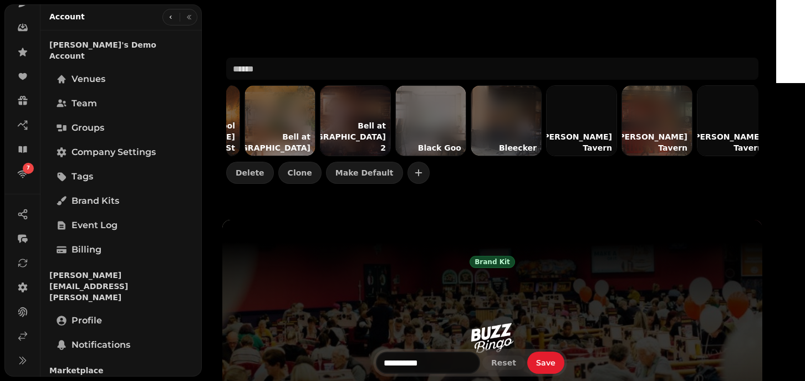
scroll to position [0, 1424]
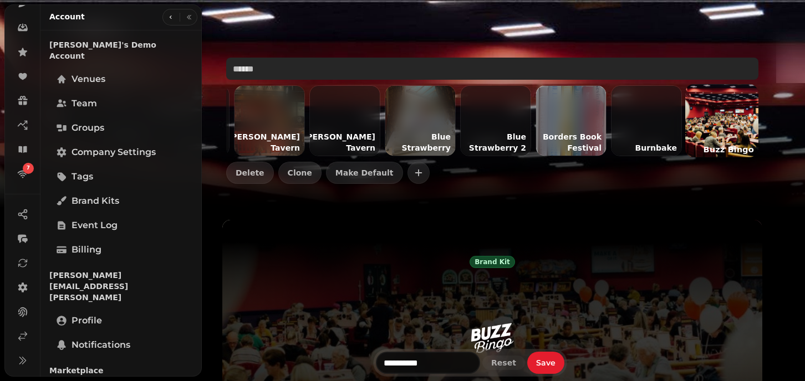
click at [335, 71] on input "text" at bounding box center [492, 69] width 532 height 22
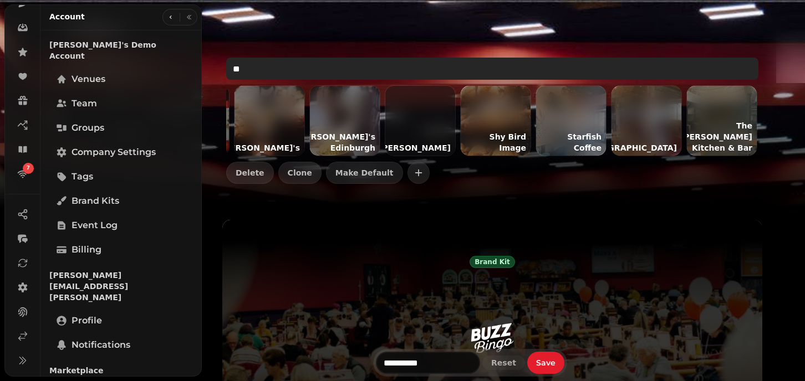
scroll to position [0, 67]
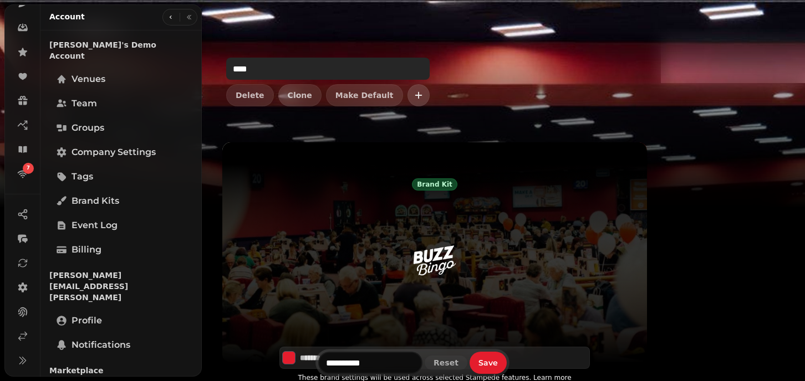
type input "****"
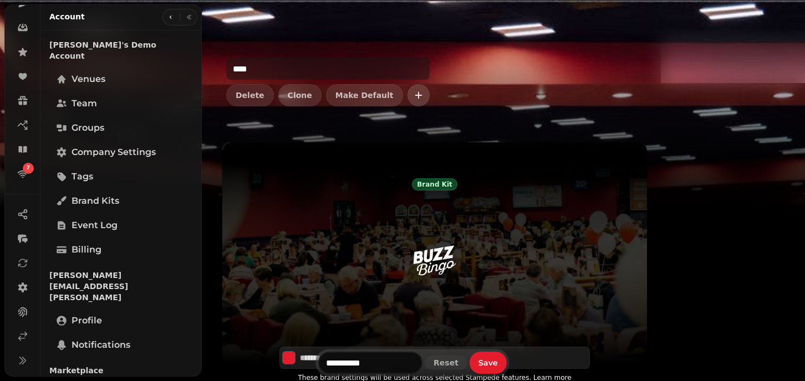
click at [415, 98] on icon "button" at bounding box center [418, 95] width 11 height 11
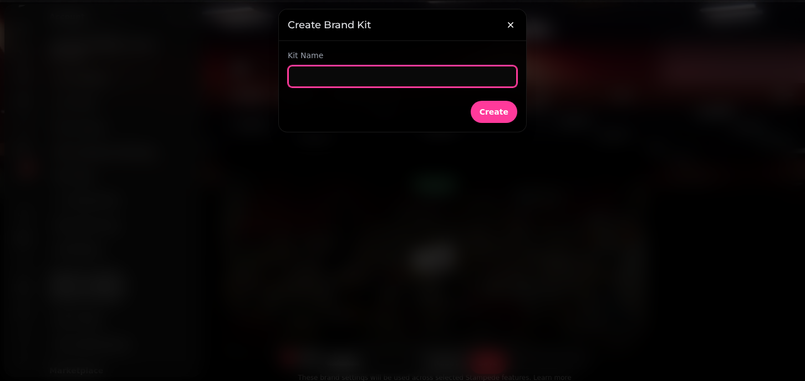
click at [320, 79] on input "text" at bounding box center [402, 76] width 229 height 22
type input "*********"
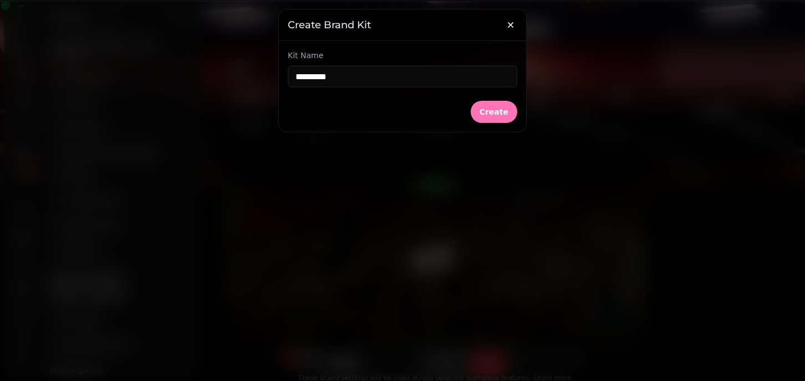
click at [505, 114] on span "Create" at bounding box center [493, 112] width 29 height 8
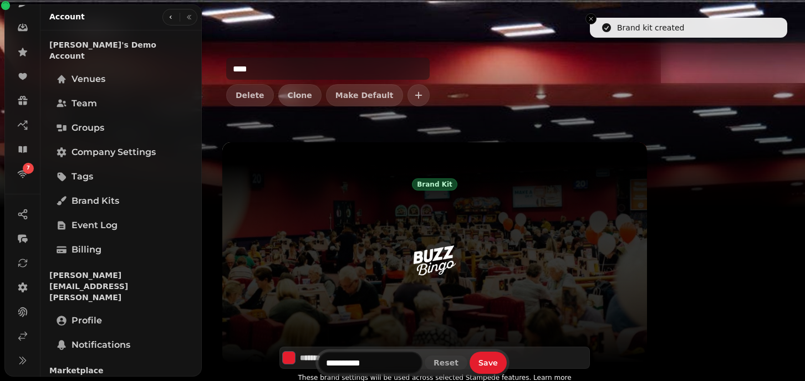
type input "*******"
type input "*********"
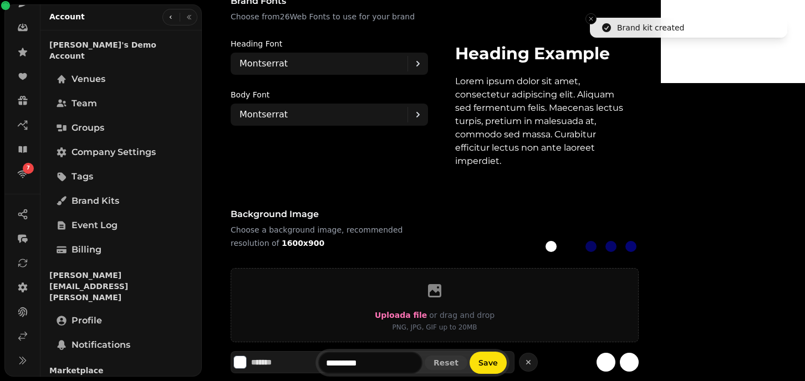
scroll to position [793, 0]
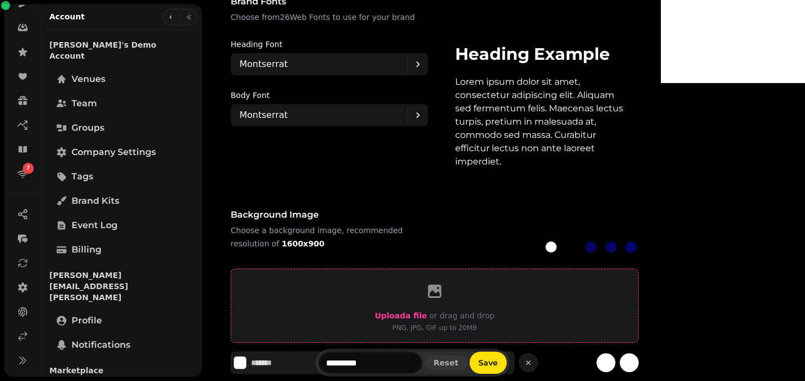
click at [427, 311] on span "Upload a file" at bounding box center [401, 315] width 52 height 9
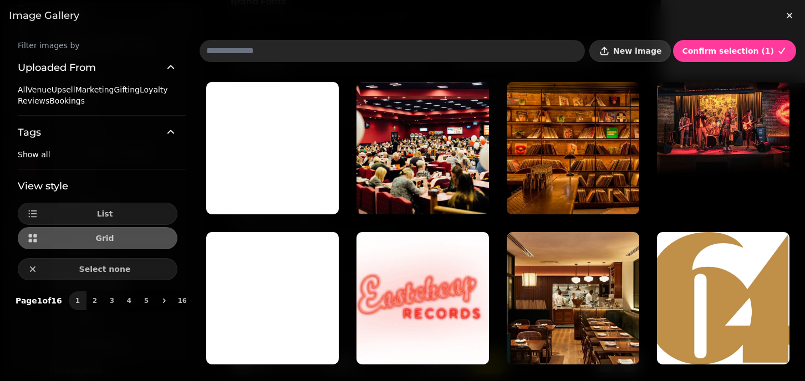
click at [636, 42] on button "New image" at bounding box center [629, 51] width 81 height 22
click at [671, 58] on button "New image" at bounding box center [629, 51] width 81 height 22
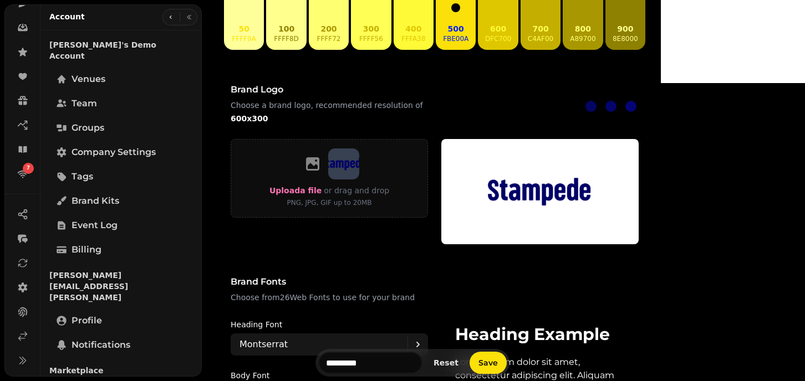
scroll to position [512, 0]
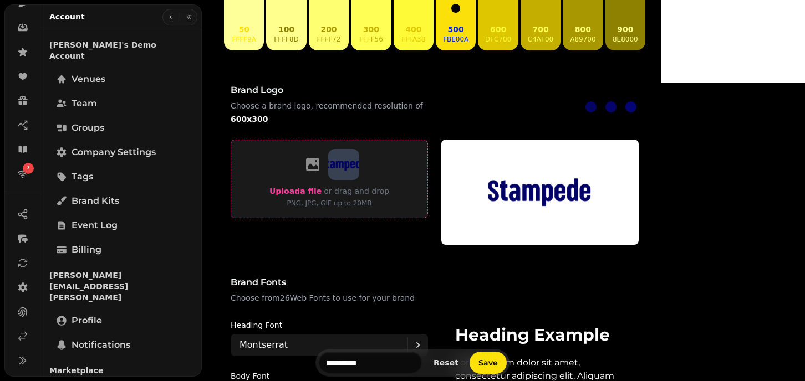
click at [321, 187] on span "Upload a file" at bounding box center [295, 191] width 52 height 9
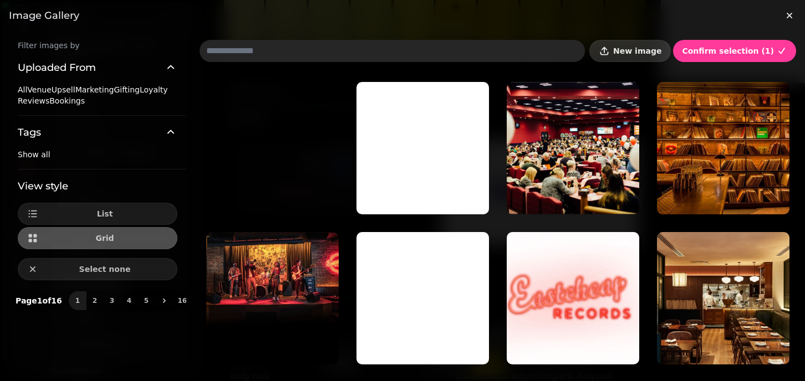
click at [645, 60] on button "New image" at bounding box center [629, 51] width 81 height 22
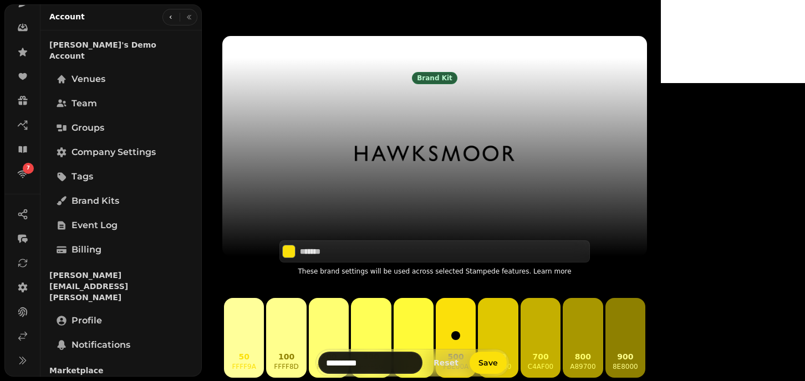
scroll to position [202, 0]
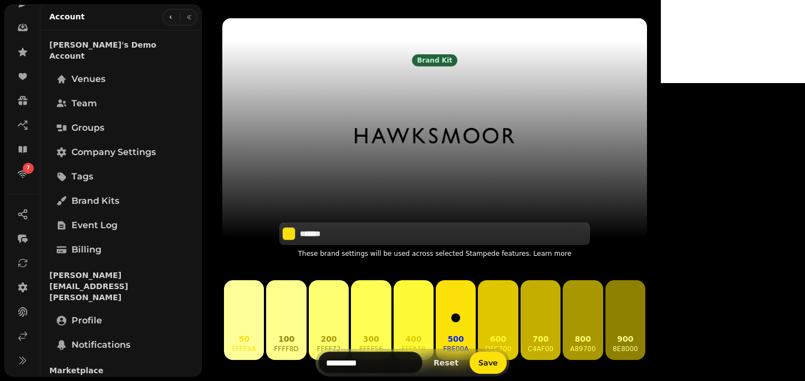
click at [377, 228] on input "*******" at bounding box center [339, 233] width 78 height 11
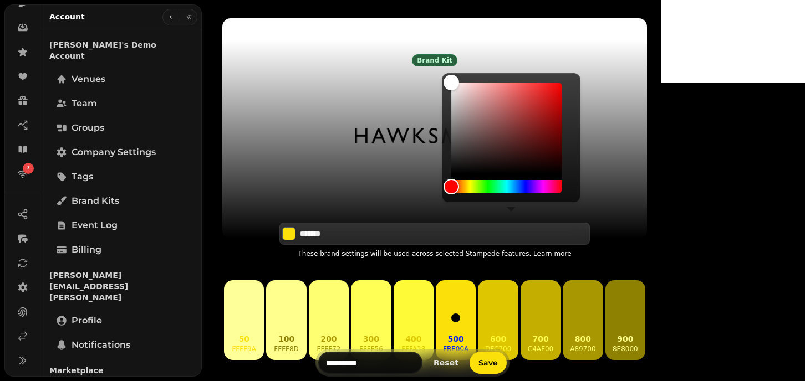
click at [377, 228] on input "*******" at bounding box center [339, 233] width 78 height 11
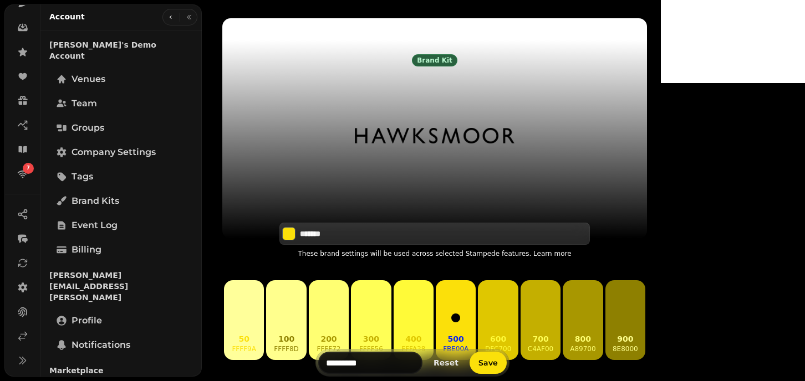
paste input
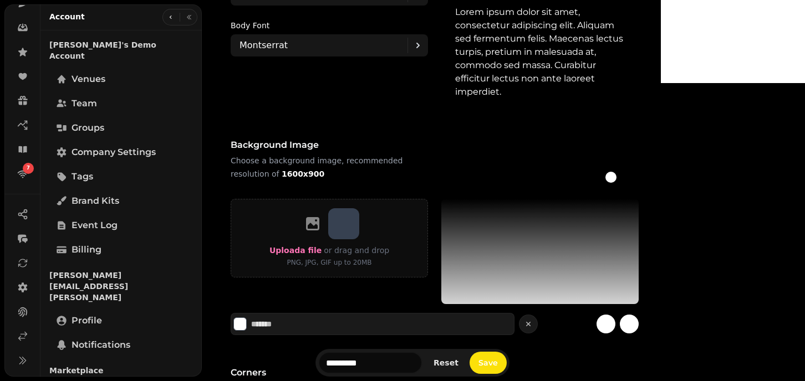
scroll to position [919, 0]
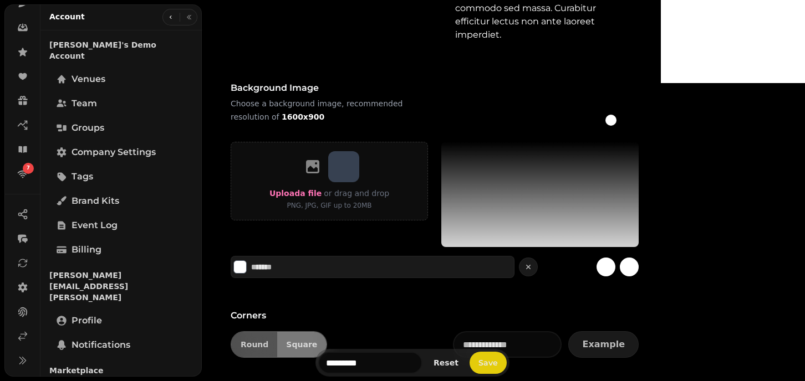
type input "*******"
click at [507, 352] on button "Save" at bounding box center [487, 363] width 37 height 22
click at [636, 115] on div at bounding box center [630, 120] width 11 height 11
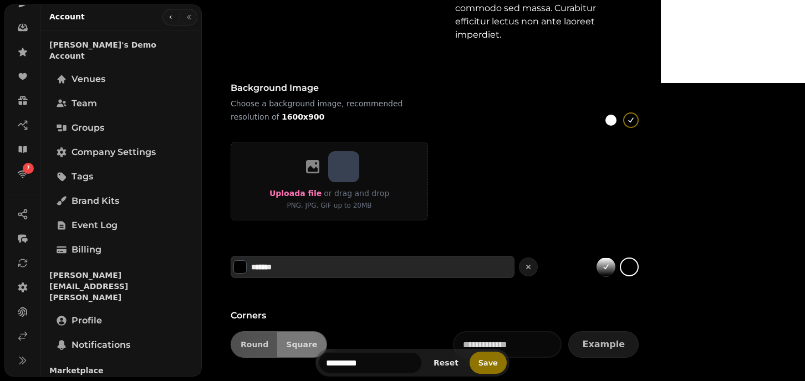
click at [329, 262] on input "*******" at bounding box center [290, 267] width 78 height 11
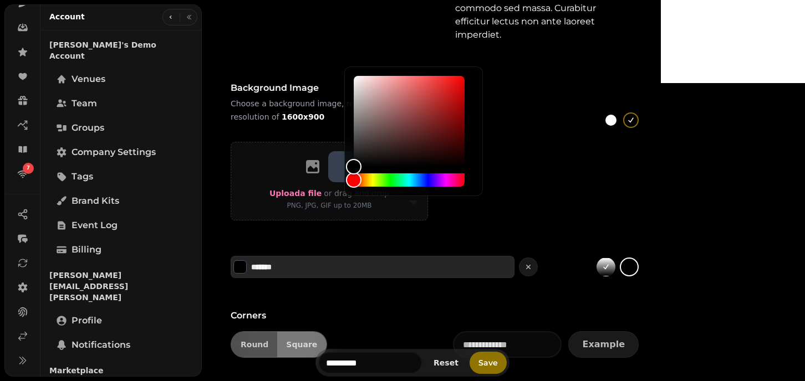
click at [329, 262] on input "*******" at bounding box center [290, 267] width 78 height 11
paste input
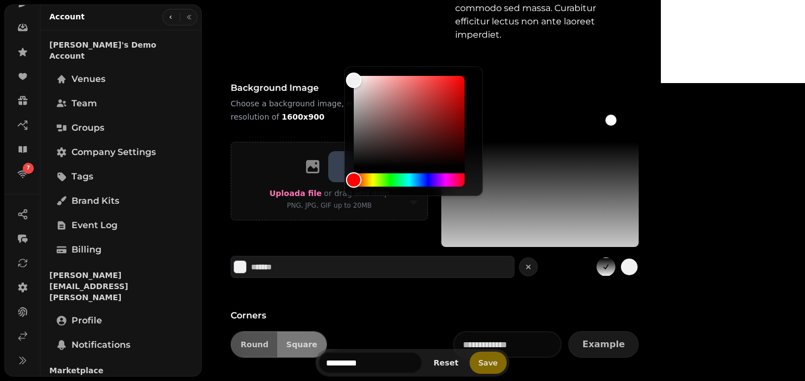
type input "*******"
click at [507, 352] on button "Save" at bounding box center [487, 363] width 37 height 22
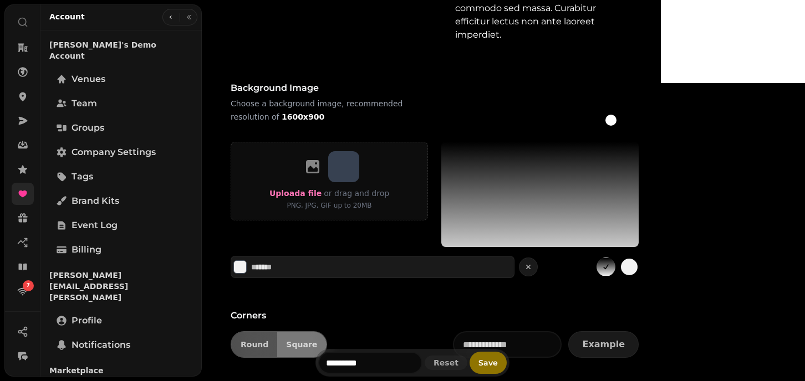
scroll to position [31, 0]
click at [24, 100] on icon at bounding box center [22, 98] width 7 height 9
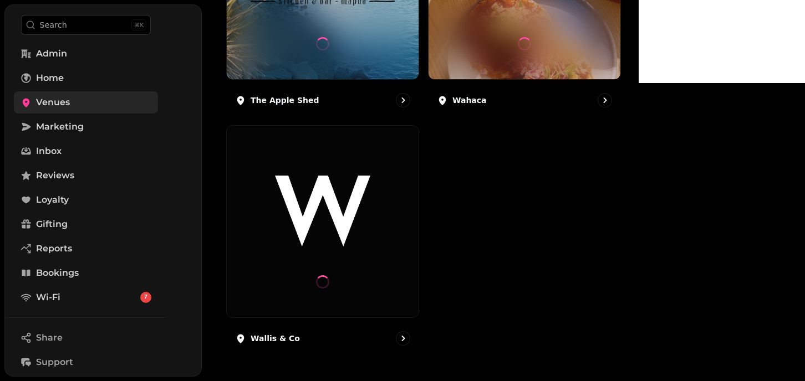
scroll to position [451, 0]
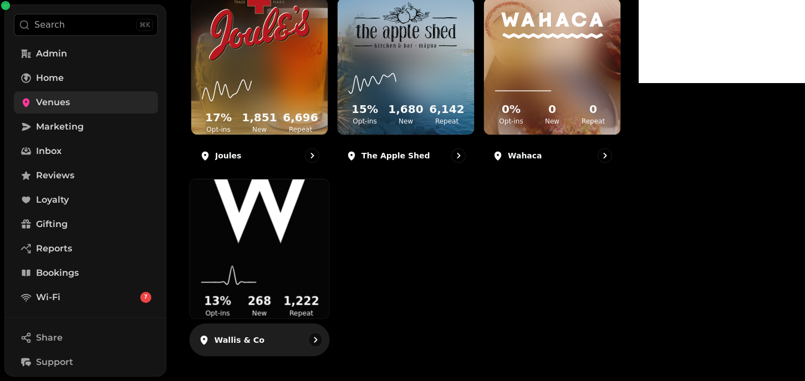
click at [311, 198] on img at bounding box center [259, 207] width 104 height 73
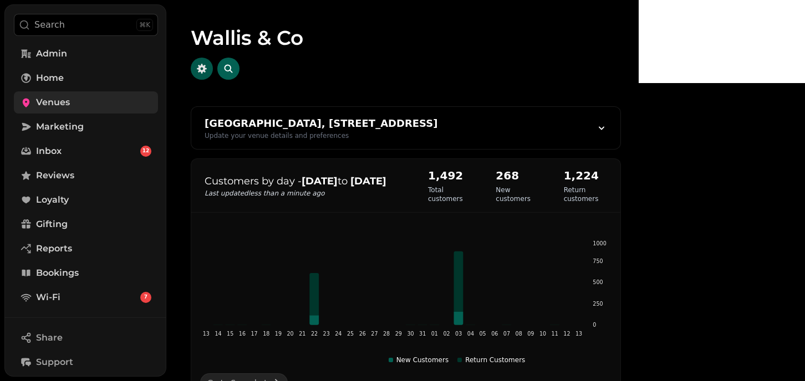
click at [207, 63] on icon "button" at bounding box center [201, 68] width 11 height 11
select select "**********"
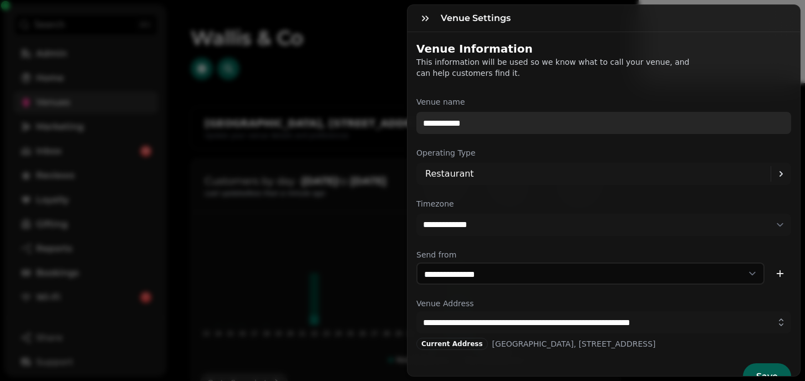
click at [456, 121] on input "**********" at bounding box center [603, 123] width 375 height 22
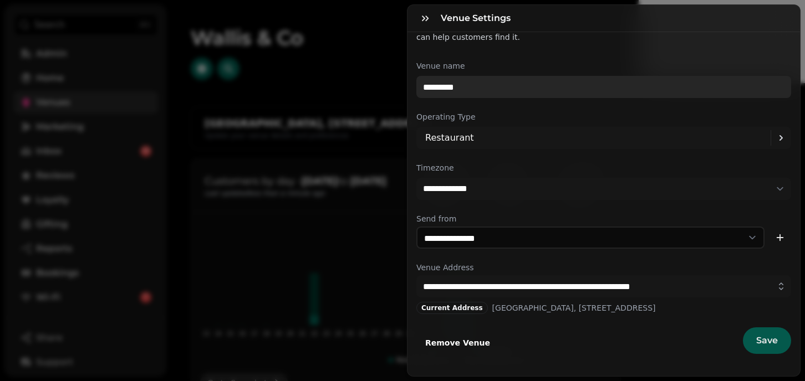
type input "*********"
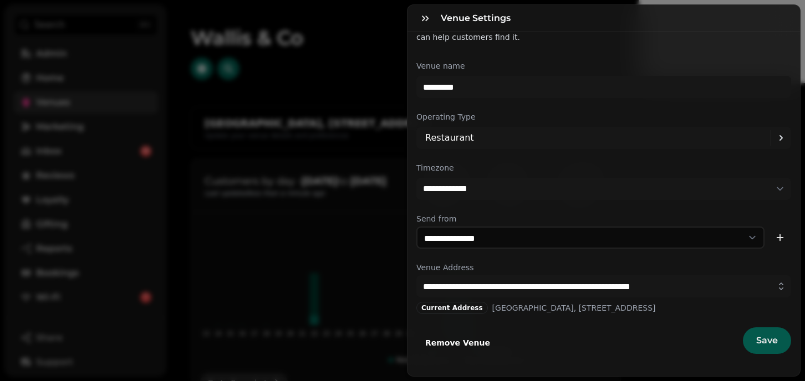
click at [756, 334] on button "Save" at bounding box center [767, 341] width 48 height 27
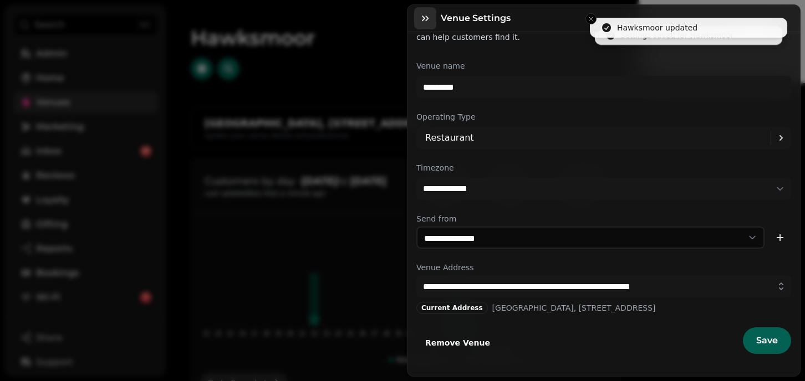
click at [417, 17] on button "button" at bounding box center [425, 18] width 22 height 22
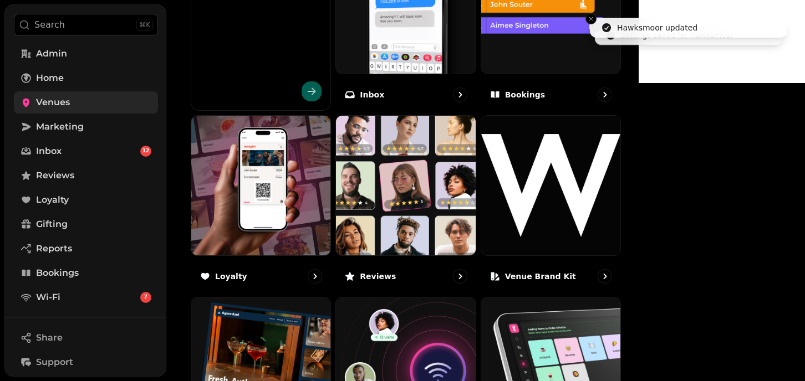
scroll to position [744, 0]
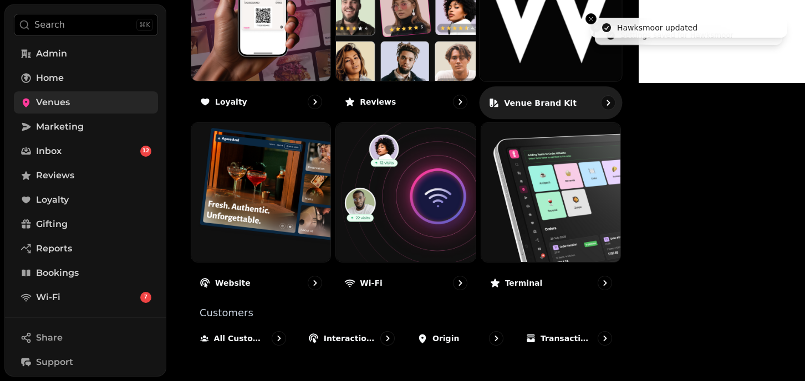
click at [613, 87] on div "Venue brand kit" at bounding box center [550, 103] width 143 height 33
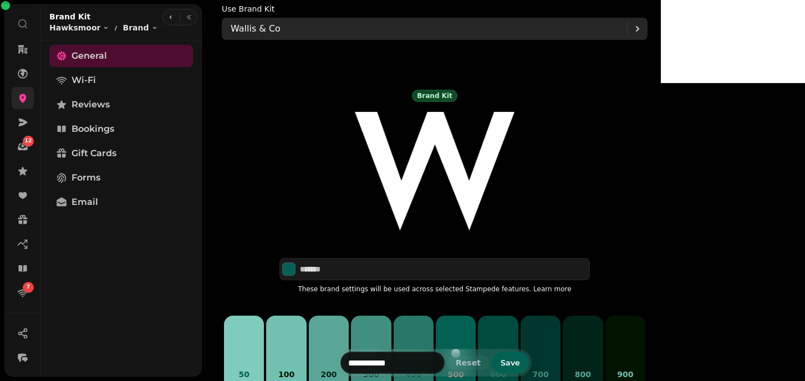
click at [324, 27] on div "Wallis & Co" at bounding box center [429, 29] width 396 height 22
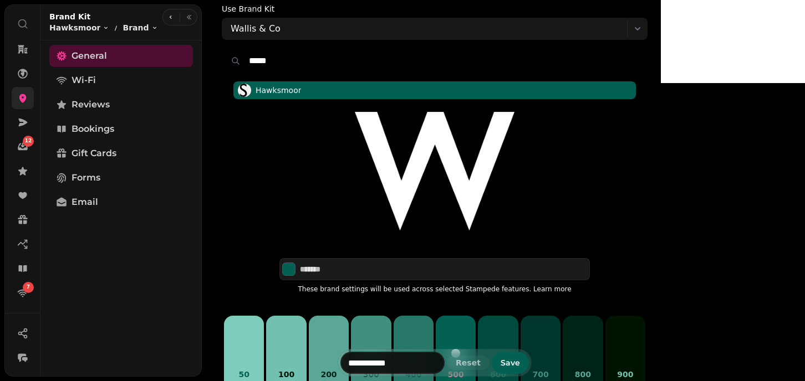
type input "*****"
click at [301, 90] on span "Hawksmoor" at bounding box center [278, 90] width 45 height 11
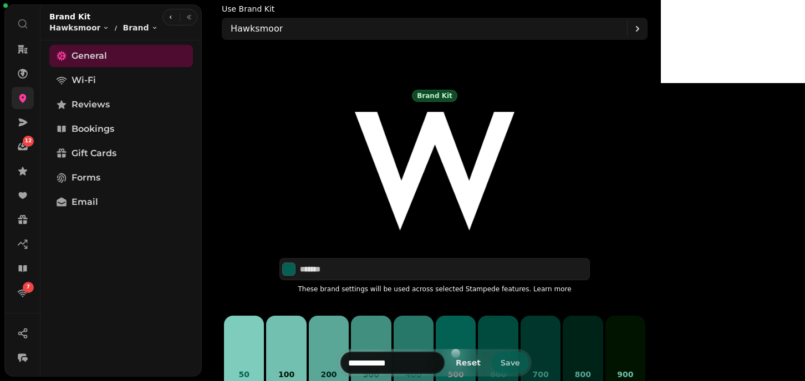
type input "*******"
type input "*********"
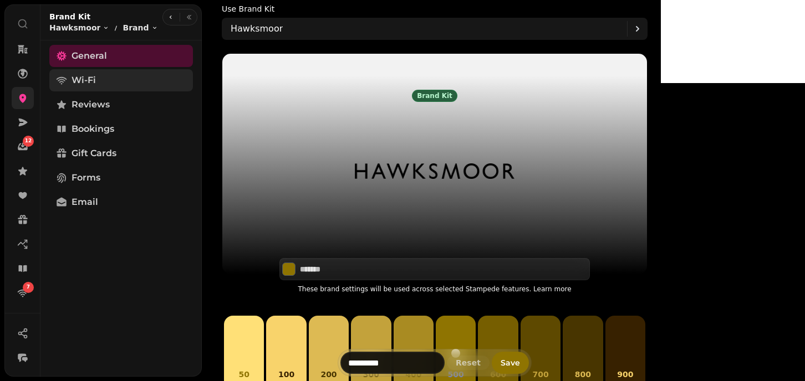
click at [85, 78] on span "Wi-Fi" at bounding box center [83, 80] width 24 height 13
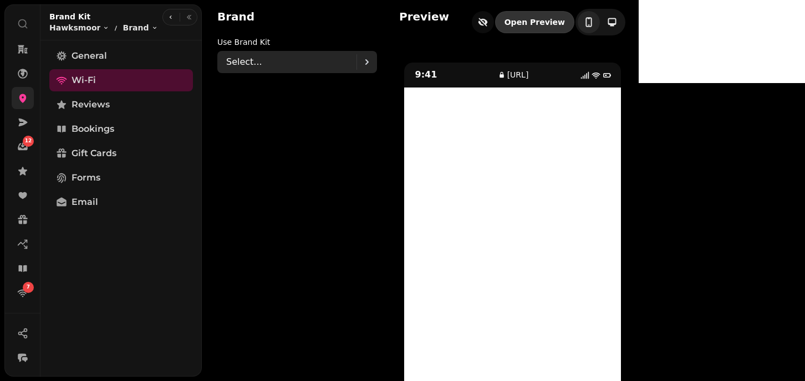
click at [263, 71] on div "Select..." at bounding box center [291, 62] width 130 height 22
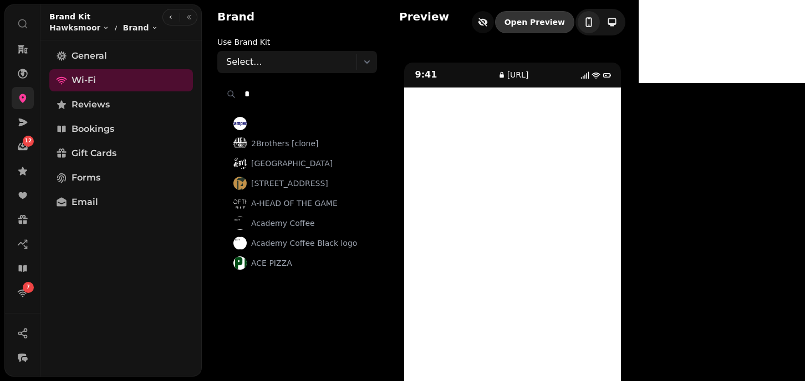
type input "**"
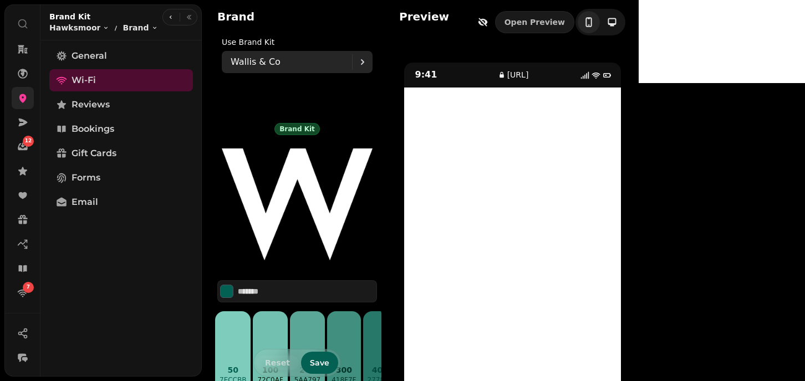
click at [284, 61] on div "Wallis & Co" at bounding box center [291, 62] width 121 height 22
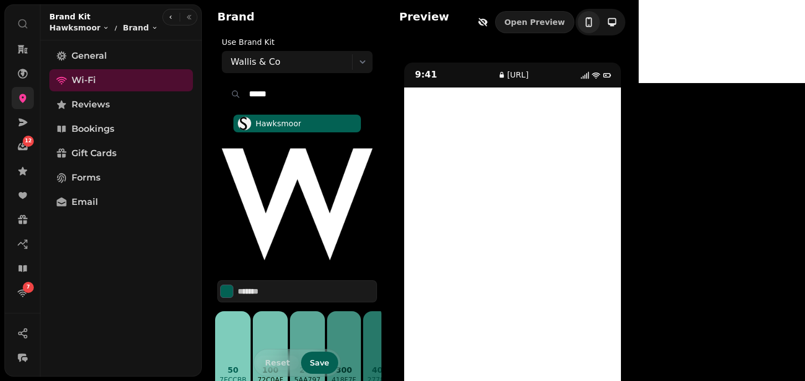
type input "*****"
click at [277, 127] on span "Hawksmoor" at bounding box center [278, 123] width 45 height 11
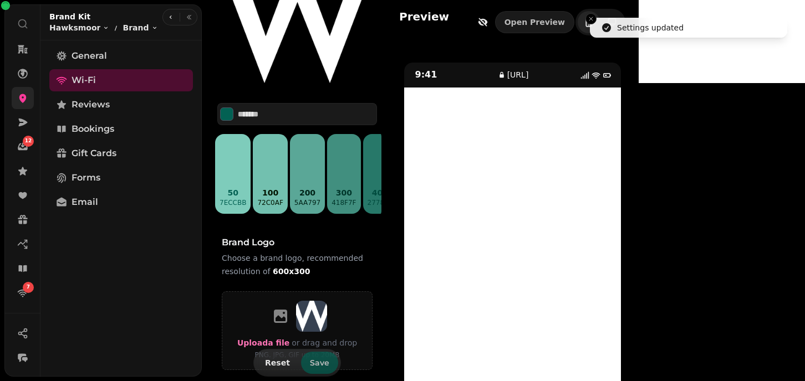
scroll to position [210, 0]
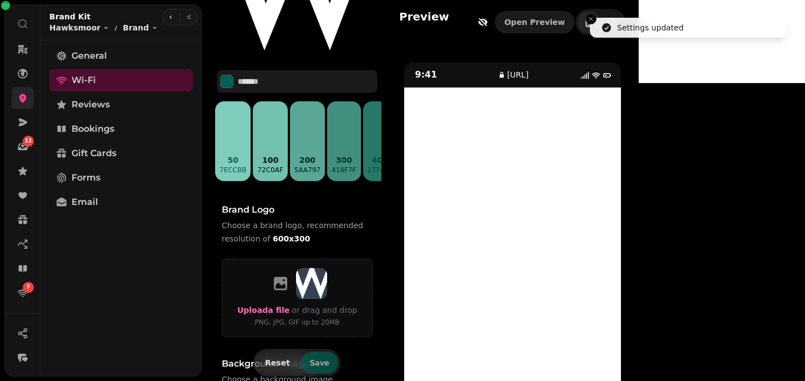
type input "*******"
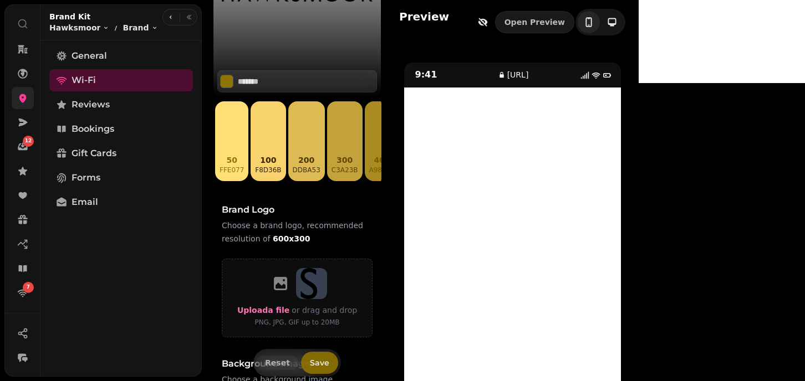
click at [319, 364] on span "Save" at bounding box center [319, 363] width 19 height 8
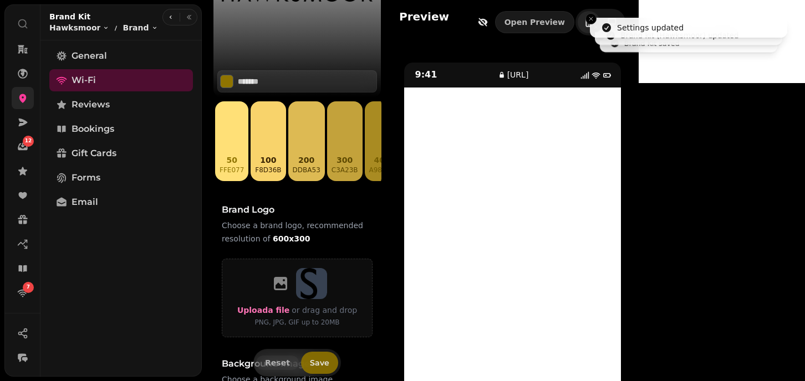
click at [319, 364] on span "Save" at bounding box center [319, 363] width 19 height 8
click at [101, 106] on span "Reviews" at bounding box center [90, 104] width 38 height 13
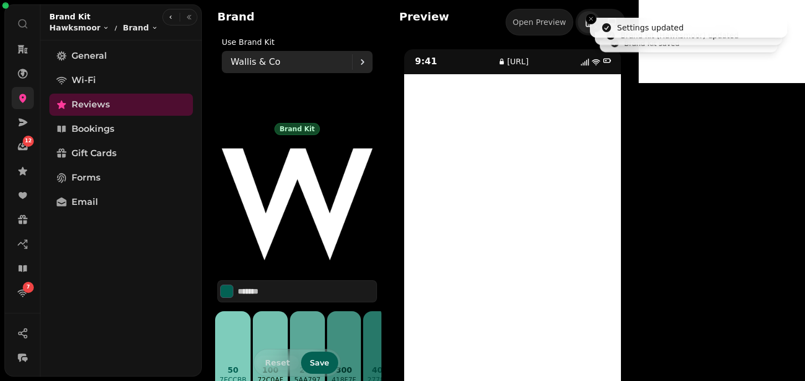
click at [251, 57] on p "Wallis & Co" at bounding box center [256, 61] width 50 height 13
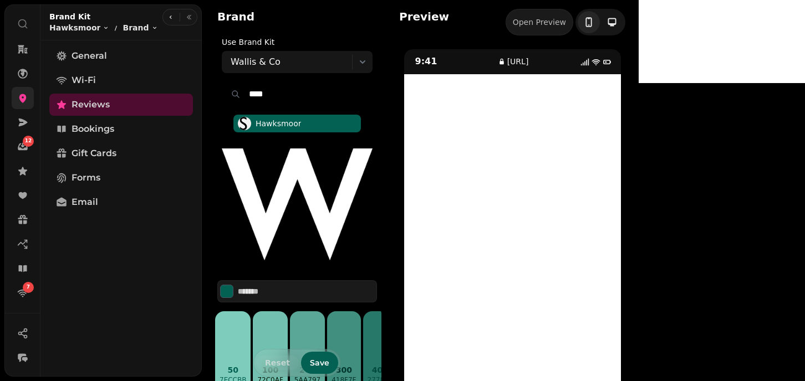
type input "****"
click at [273, 124] on span "Hawksmoor" at bounding box center [278, 123] width 45 height 11
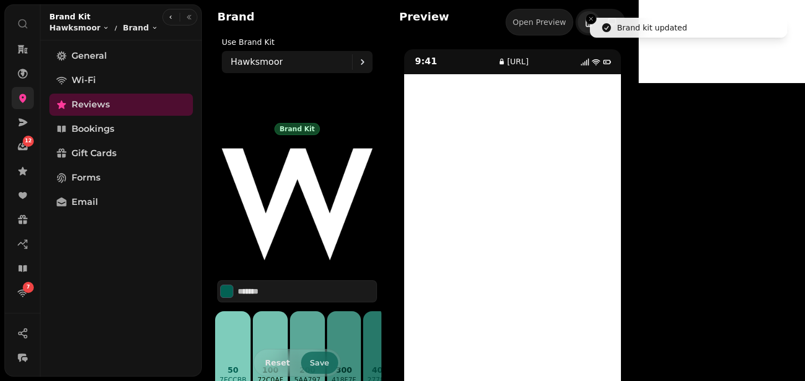
type input "*******"
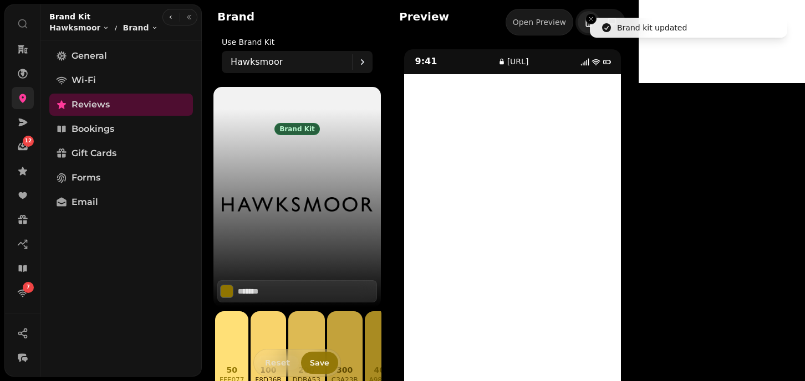
click at [318, 361] on span "Save" at bounding box center [319, 363] width 19 height 8
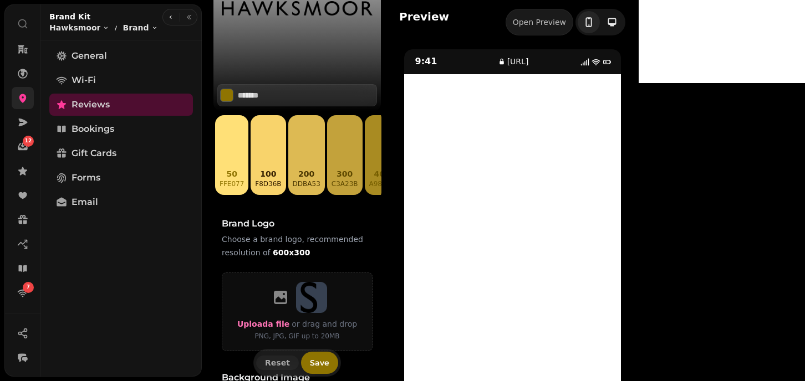
scroll to position [221, 0]
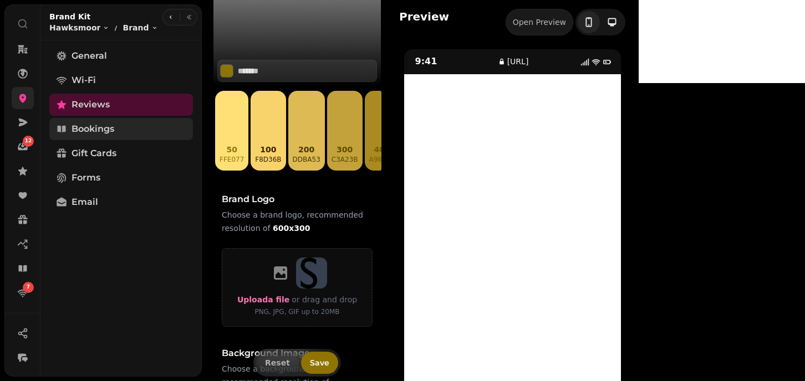
click at [86, 129] on span "Bookings" at bounding box center [92, 128] width 43 height 13
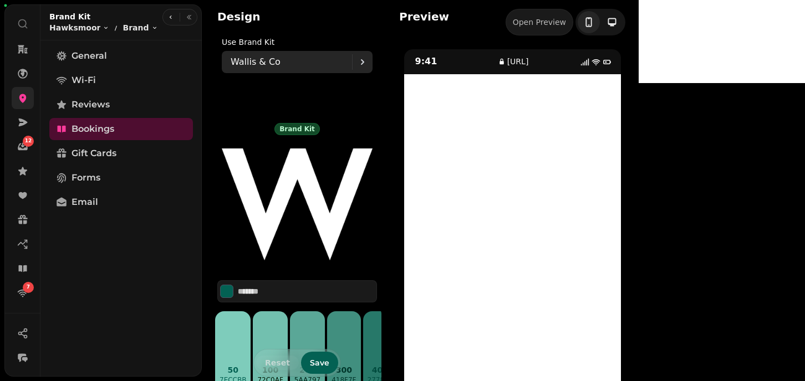
click at [271, 60] on p "Wallis & Co" at bounding box center [256, 61] width 50 height 13
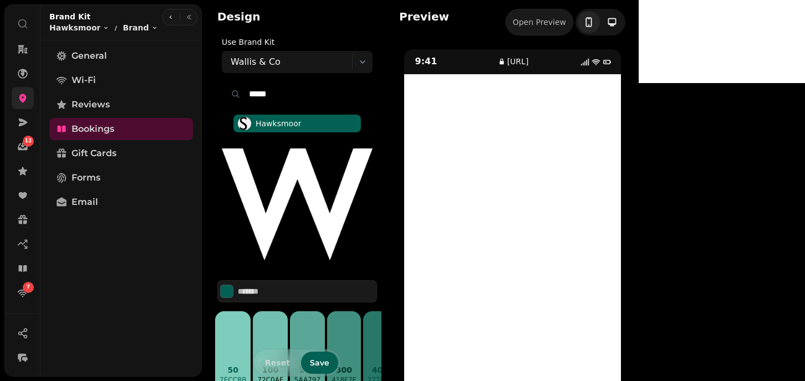
type input "*****"
click at [268, 116] on span "Hawksmoor" at bounding box center [296, 124] width 127 height 18
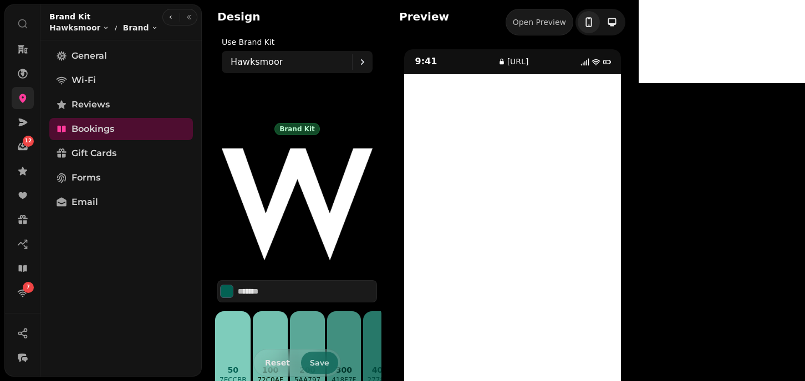
type input "*******"
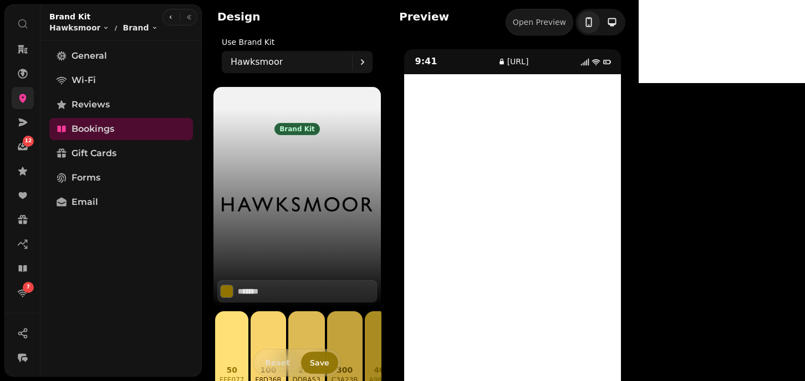
click at [315, 361] on span "Save" at bounding box center [319, 363] width 19 height 8
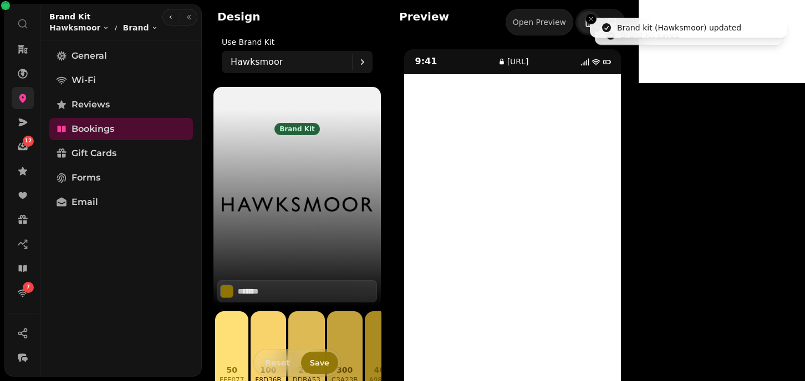
click at [315, 361] on span "Save" at bounding box center [319, 363] width 19 height 8
click at [83, 181] on span "Forms" at bounding box center [85, 177] width 29 height 13
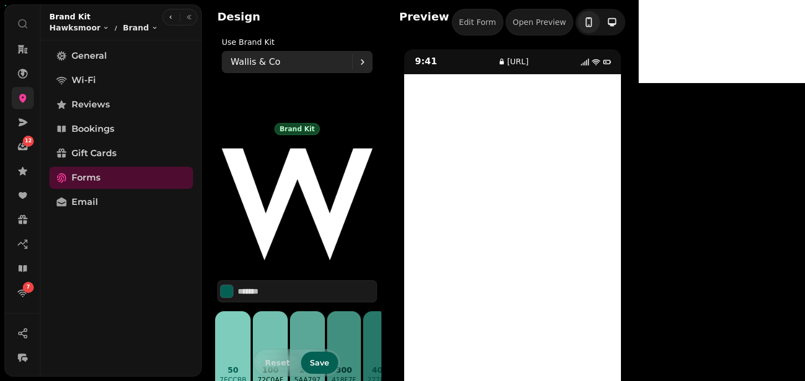
click at [255, 55] on div "Wallis & Co" at bounding box center [291, 62] width 121 height 22
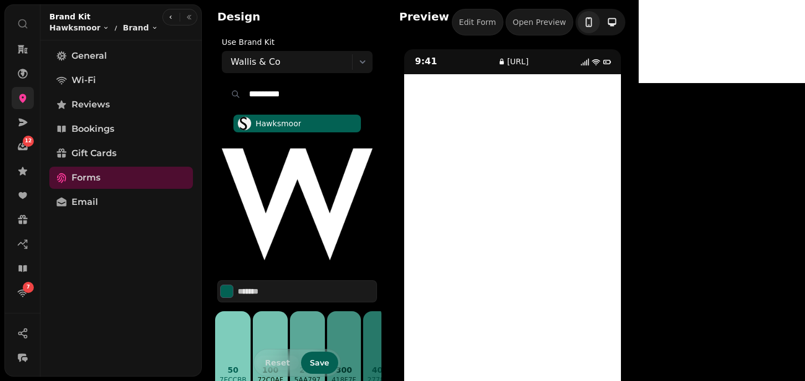
type input "*********"
click at [275, 121] on span "Hawksmoor" at bounding box center [278, 123] width 45 height 11
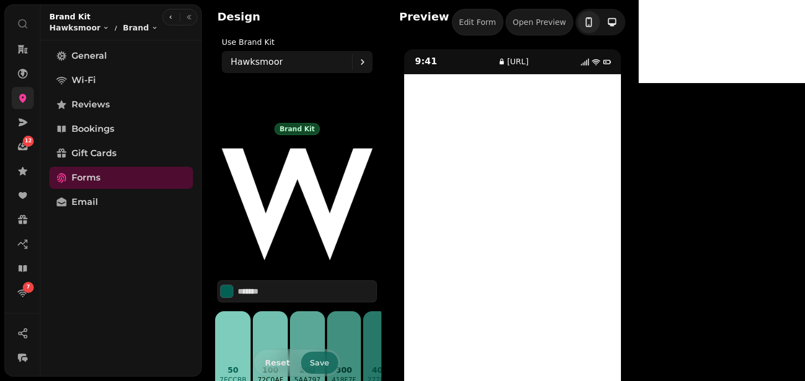
type input "*******"
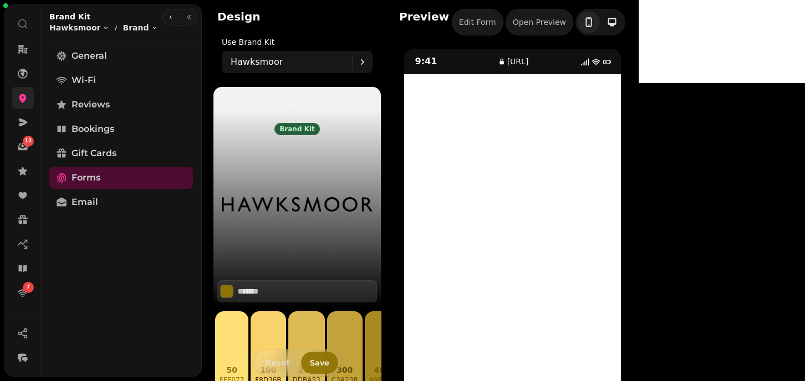
click at [320, 366] on span "Save" at bounding box center [319, 363] width 19 height 8
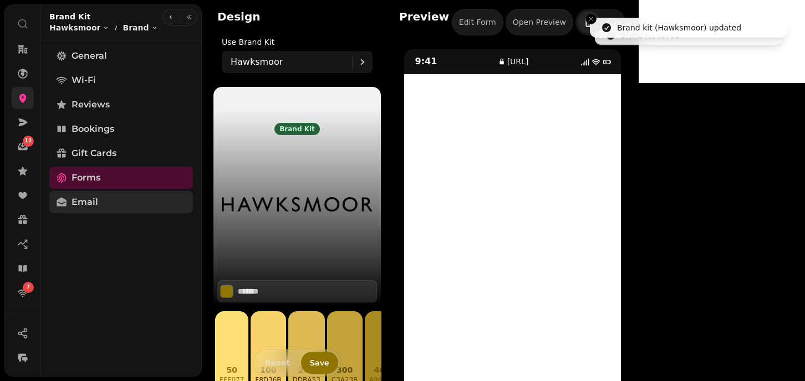
click at [81, 198] on span "Email" at bounding box center [84, 202] width 27 height 13
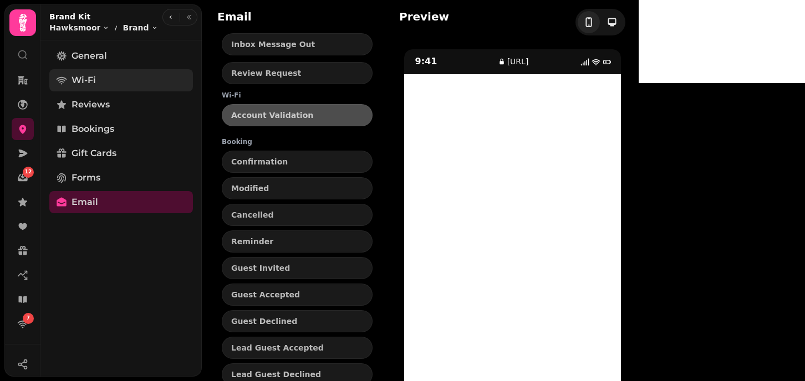
click at [81, 88] on link "Wi-Fi" at bounding box center [121, 80] width 144 height 22
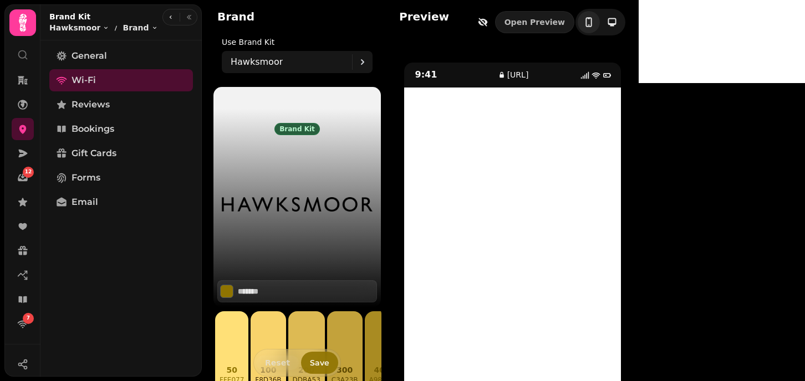
click at [316, 357] on button "Save" at bounding box center [319, 363] width 37 height 22
click at [89, 104] on span "Reviews" at bounding box center [90, 104] width 38 height 13
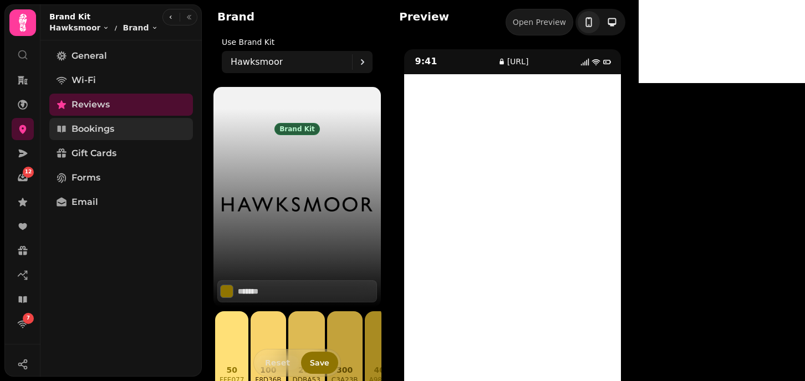
click at [98, 132] on span "Bookings" at bounding box center [92, 128] width 43 height 13
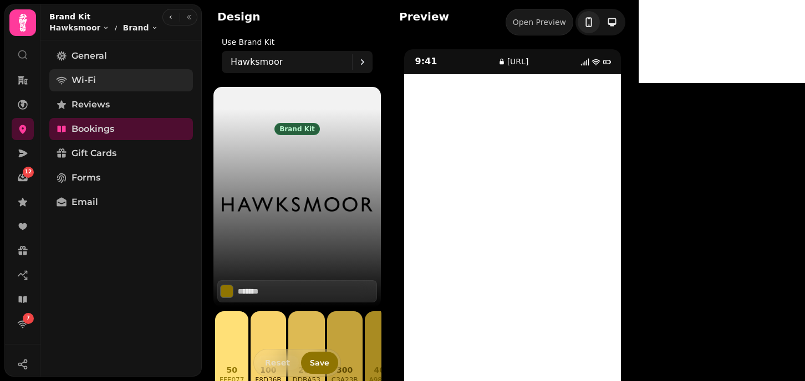
click at [112, 75] on link "Wi-Fi" at bounding box center [121, 80] width 144 height 22
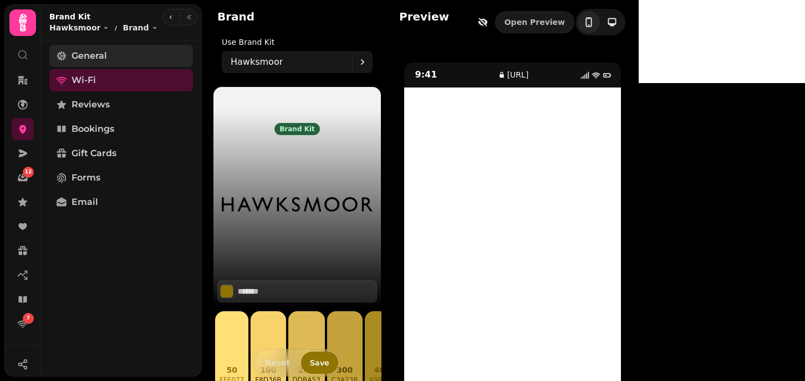
click at [78, 58] on span "General" at bounding box center [88, 55] width 35 height 13
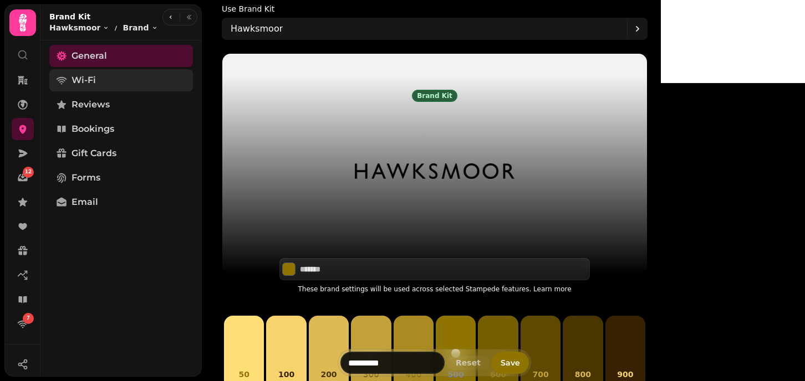
click at [98, 82] on link "Wi-Fi" at bounding box center [121, 80] width 144 height 22
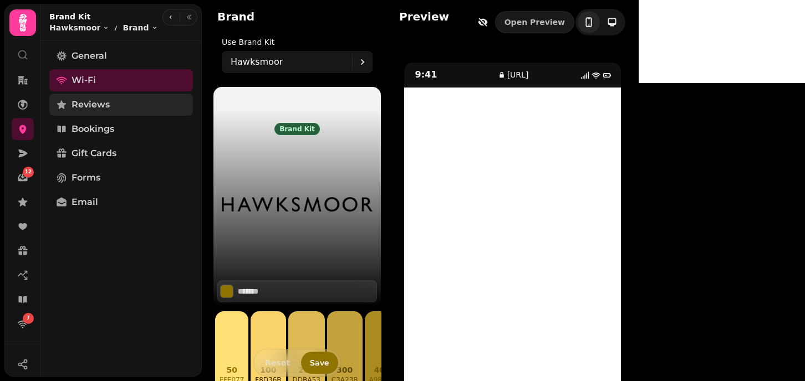
click at [89, 108] on span "Reviews" at bounding box center [90, 104] width 38 height 13
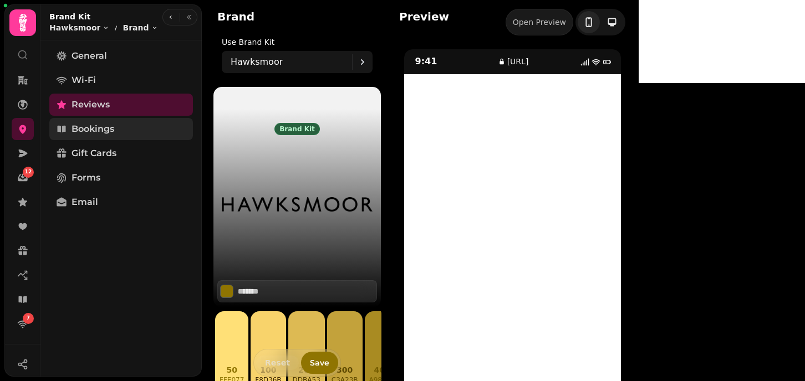
click at [101, 125] on span "Bookings" at bounding box center [92, 128] width 43 height 13
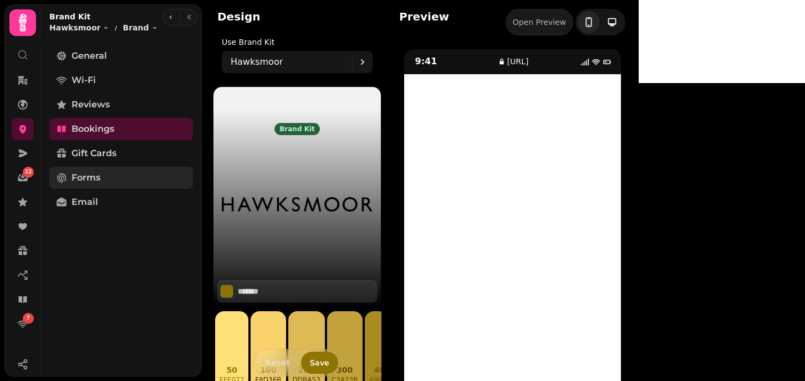
click at [93, 176] on span "Forms" at bounding box center [85, 177] width 29 height 13
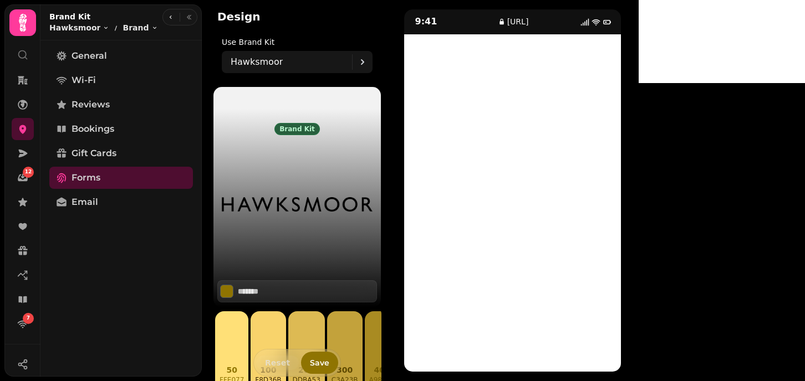
scroll to position [39, 0]
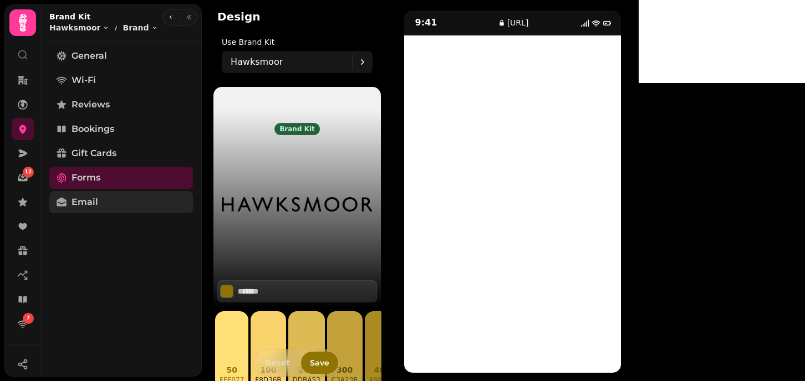
click at [101, 197] on link "Email" at bounding box center [121, 202] width 144 height 22
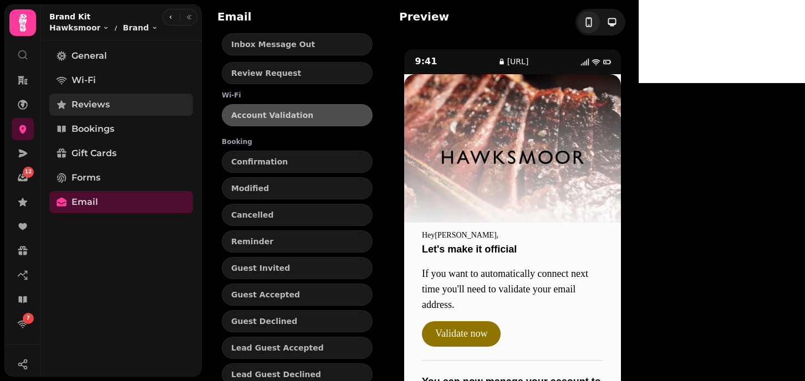
click at [84, 105] on span "Reviews" at bounding box center [90, 104] width 38 height 13
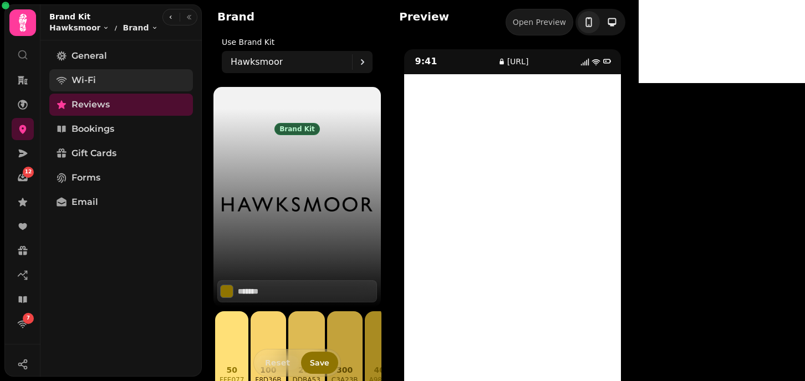
click at [106, 75] on link "Wi-Fi" at bounding box center [121, 80] width 144 height 22
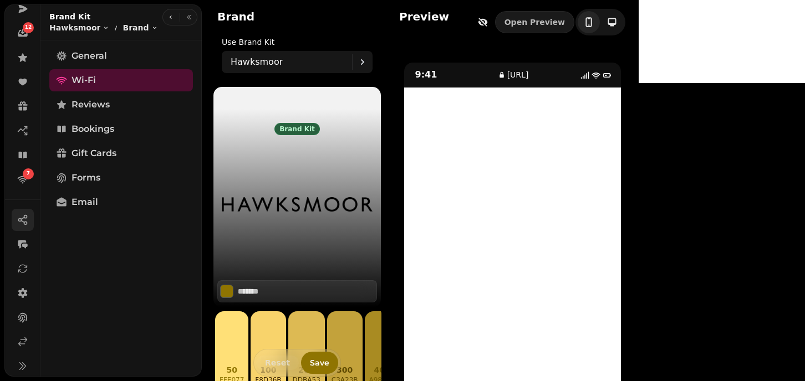
scroll to position [181, 0]
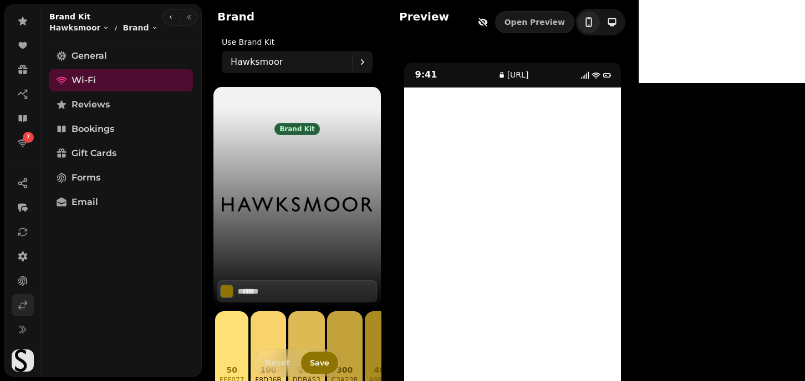
click at [20, 307] on icon at bounding box center [23, 306] width 8 height 8
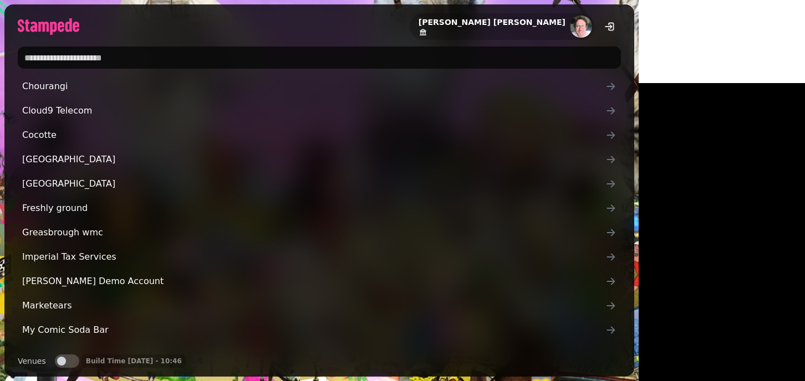
click at [117, 62] on input "text" at bounding box center [319, 58] width 603 height 22
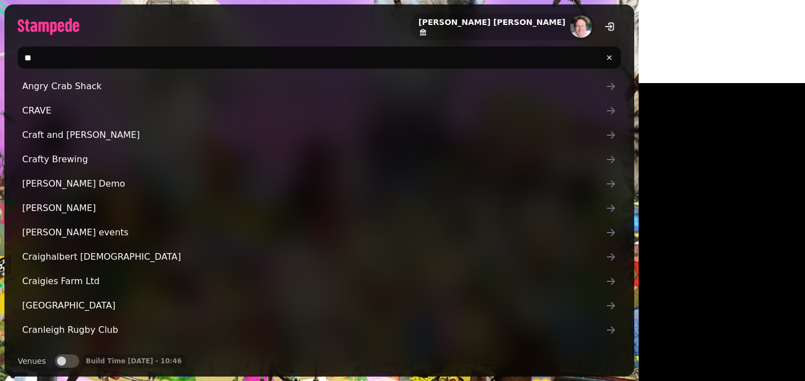
type input "*"
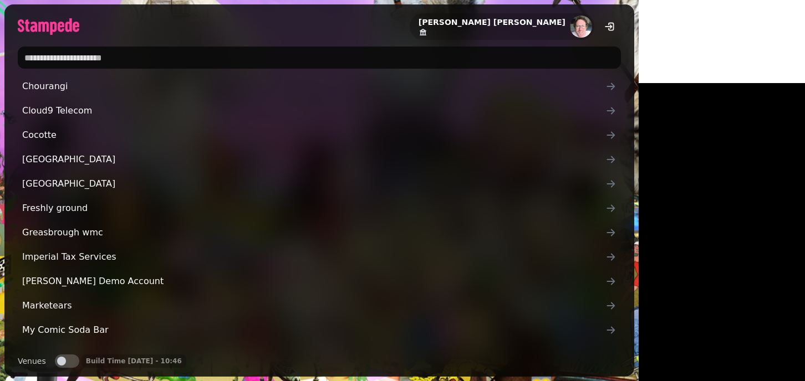
click at [194, 32] on div "Joe Foley" at bounding box center [319, 21] width 630 height 35
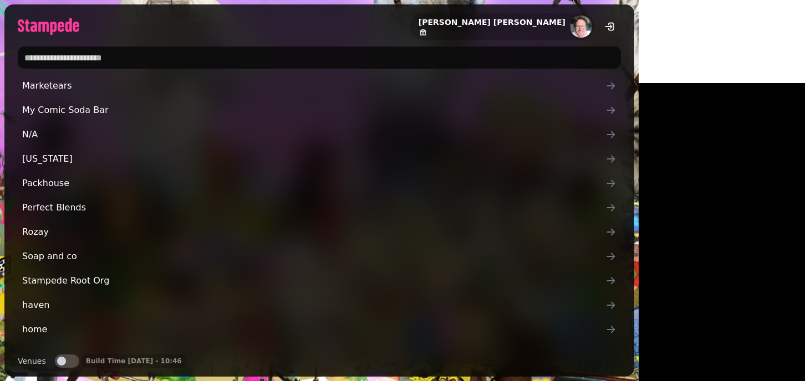
scroll to position [239, 0]
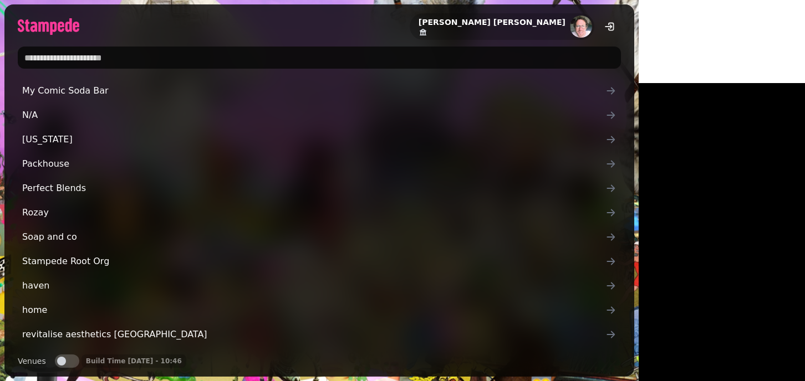
click at [114, 58] on input "text" at bounding box center [319, 58] width 603 height 22
click at [88, 60] on input "text" at bounding box center [319, 58] width 603 height 22
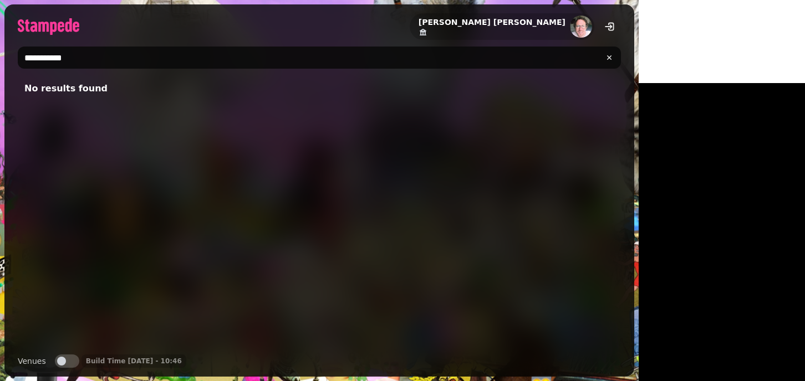
scroll to position [0, 0]
click at [37, 57] on input "**********" at bounding box center [319, 58] width 603 height 22
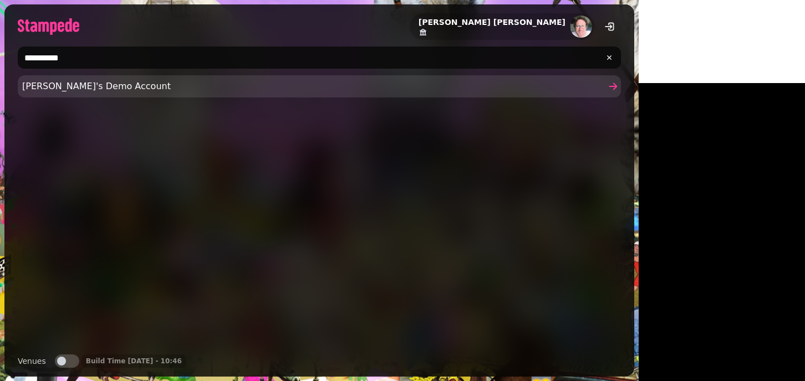
type input "**********"
click at [65, 88] on span "Joe's Demo Account" at bounding box center [313, 86] width 583 height 13
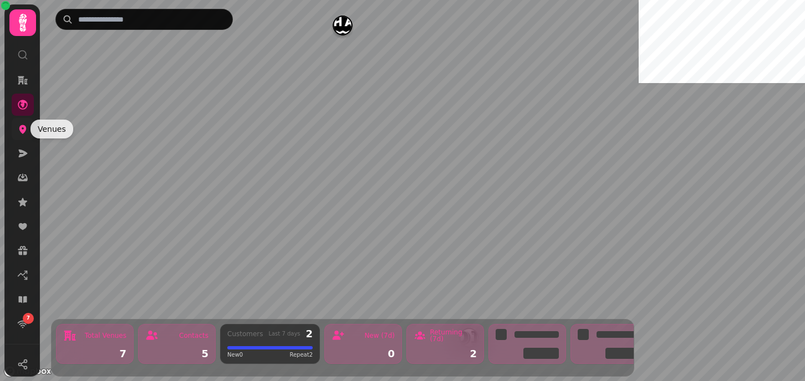
click at [22, 132] on icon at bounding box center [22, 129] width 7 height 9
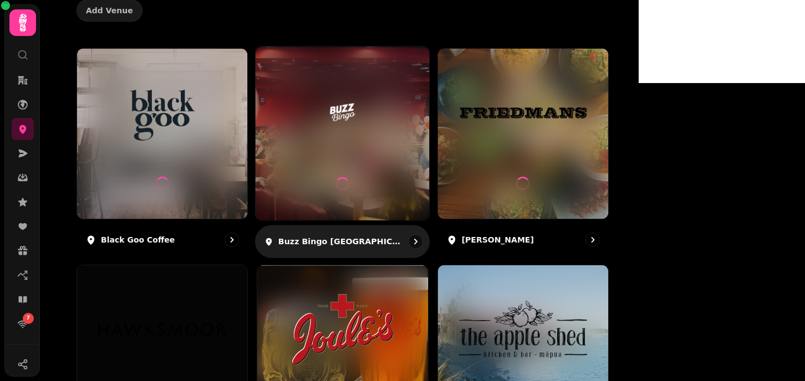
scroll to position [122, 0]
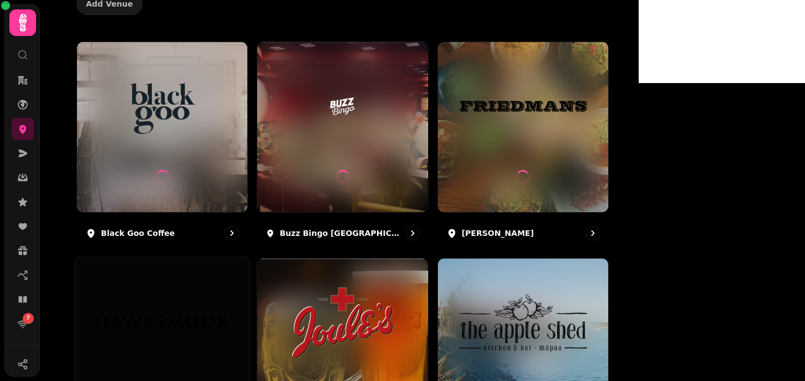
click at [227, 298] on img at bounding box center [162, 322] width 130 height 73
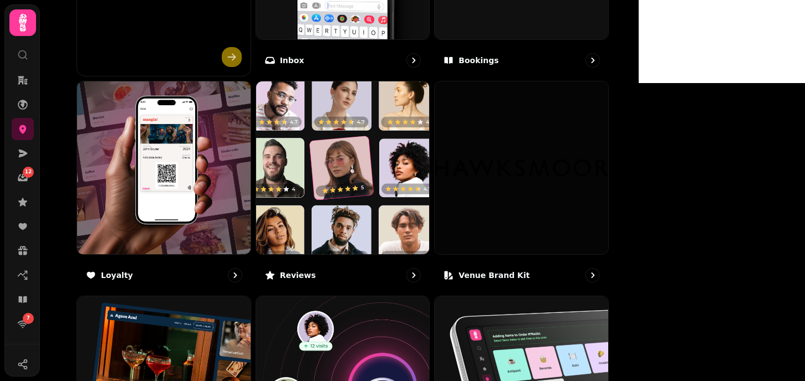
scroll to position [537, 0]
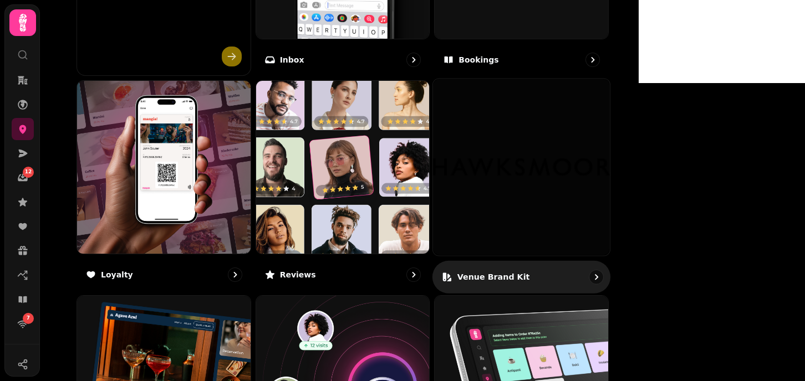
click at [597, 133] on img at bounding box center [521, 167] width 177 height 177
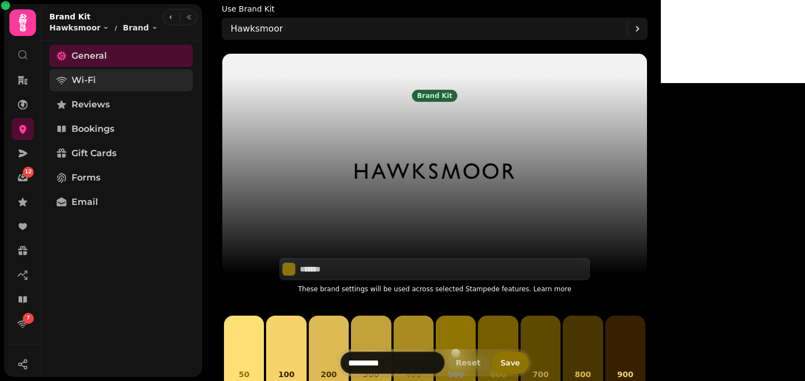
click at [86, 85] on span "Wi-Fi" at bounding box center [83, 80] width 24 height 13
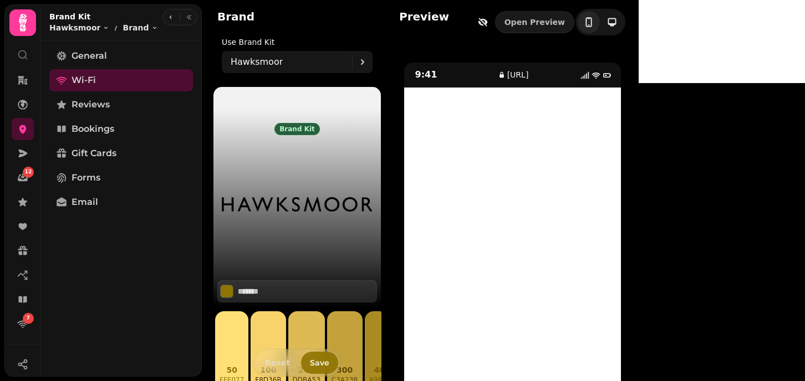
click at [315, 365] on span "Save" at bounding box center [319, 363] width 19 height 8
click at [104, 104] on span "Reviews" at bounding box center [90, 104] width 38 height 13
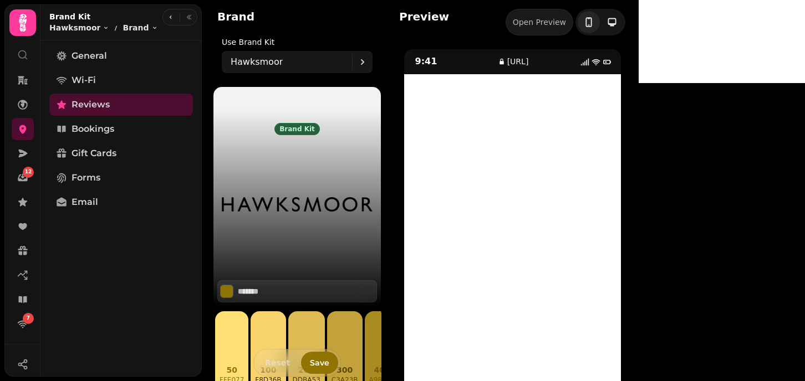
scroll to position [40, 0]
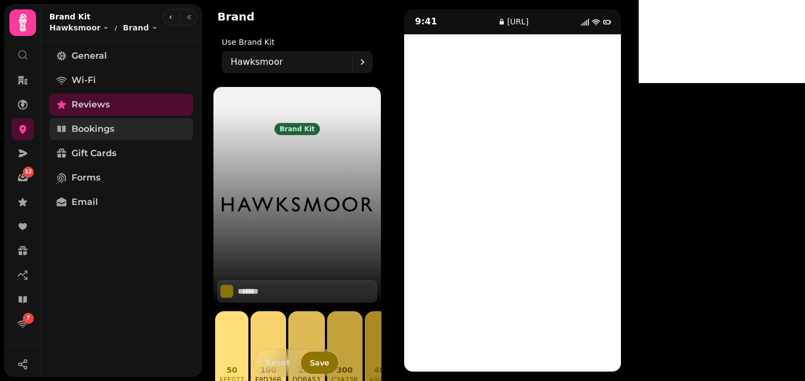
click at [90, 136] on link "Bookings" at bounding box center [121, 129] width 144 height 22
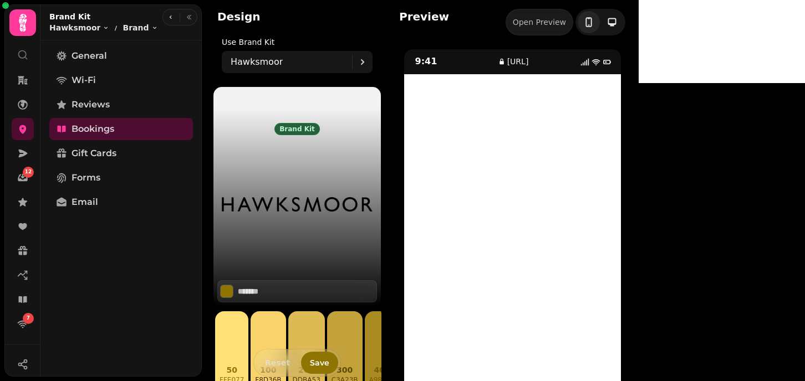
scroll to position [40, 0]
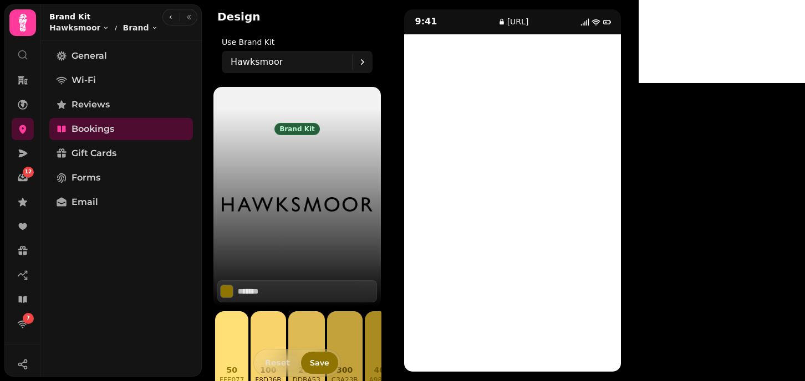
click at [434, 175] on div "9:41 booking.stampede.ai" at bounding box center [512, 191] width 226 height 364
click at [403, 96] on div "9:41 booking.stampede.ai" at bounding box center [512, 191] width 226 height 364
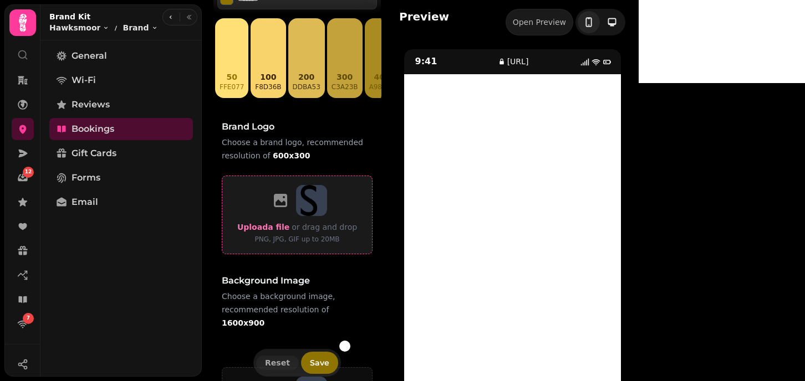
scroll to position [333, 0]
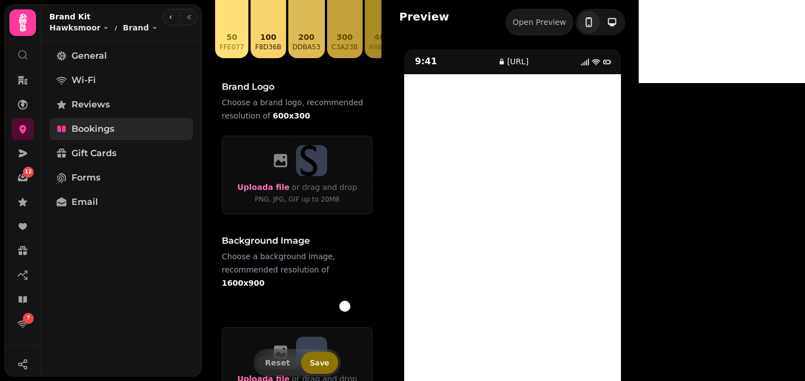
click at [95, 134] on span "Bookings" at bounding box center [92, 128] width 43 height 13
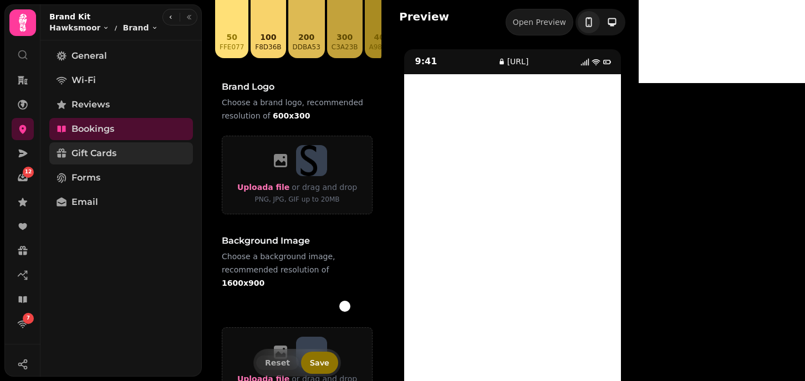
click at [90, 154] on span "Gift Cards" at bounding box center [93, 153] width 45 height 13
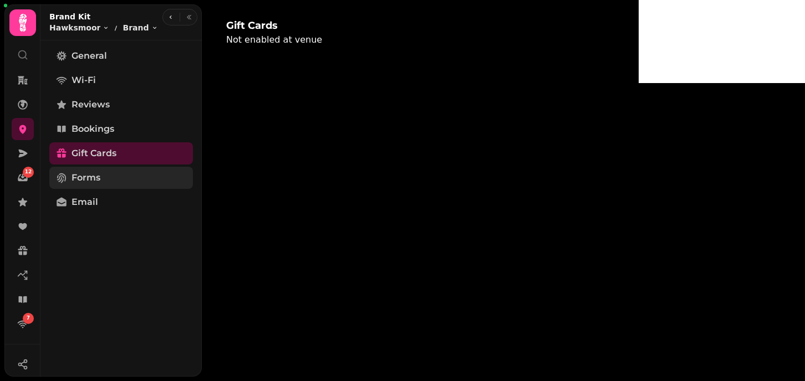
click at [101, 184] on link "Forms" at bounding box center [121, 178] width 144 height 22
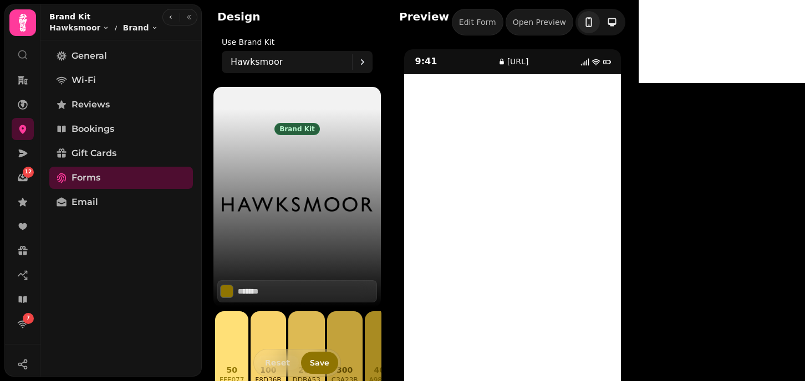
scroll to position [40, 0]
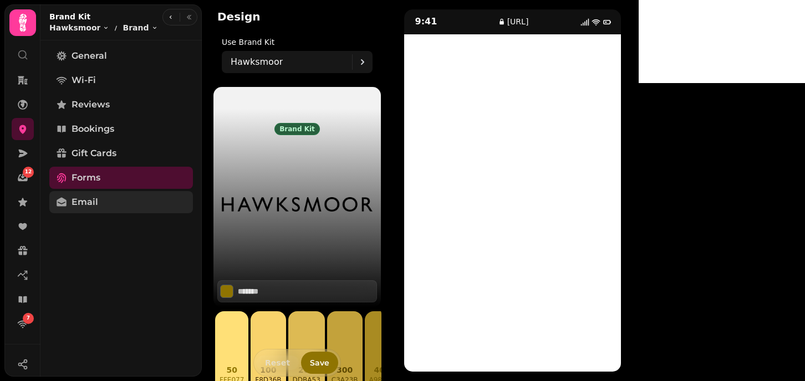
click at [96, 203] on span "Email" at bounding box center [84, 202] width 27 height 13
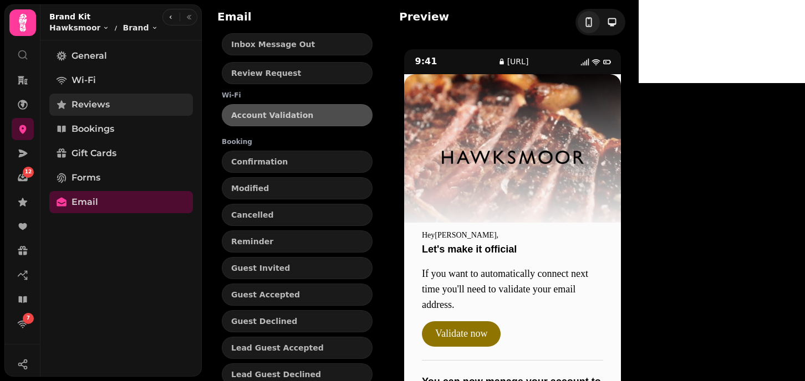
click at [96, 109] on span "Reviews" at bounding box center [90, 104] width 38 height 13
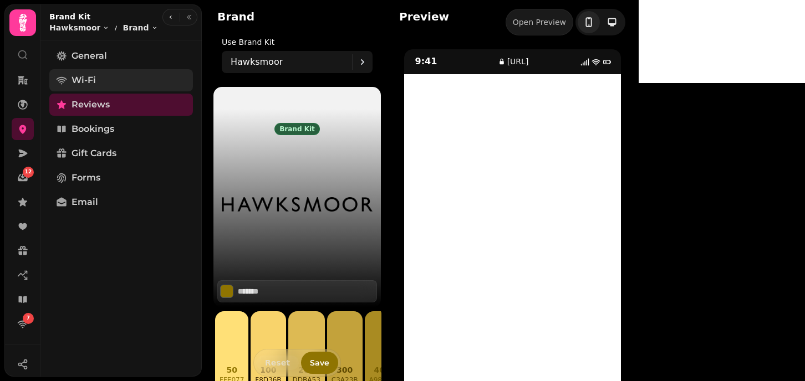
click at [96, 79] on link "Wi-Fi" at bounding box center [121, 80] width 144 height 22
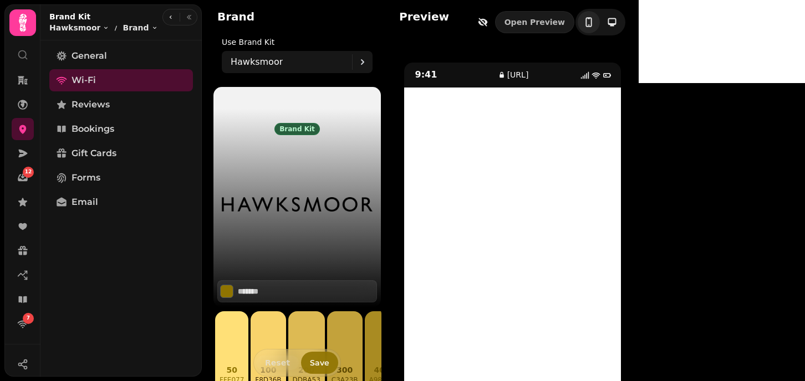
click at [316, 366] on span "Save" at bounding box center [319, 363] width 19 height 8
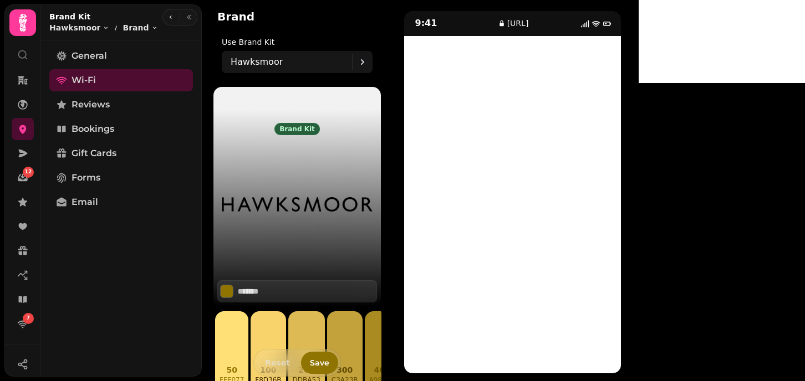
scroll to position [53, 0]
